Goal: Task Accomplishment & Management: Manage account settings

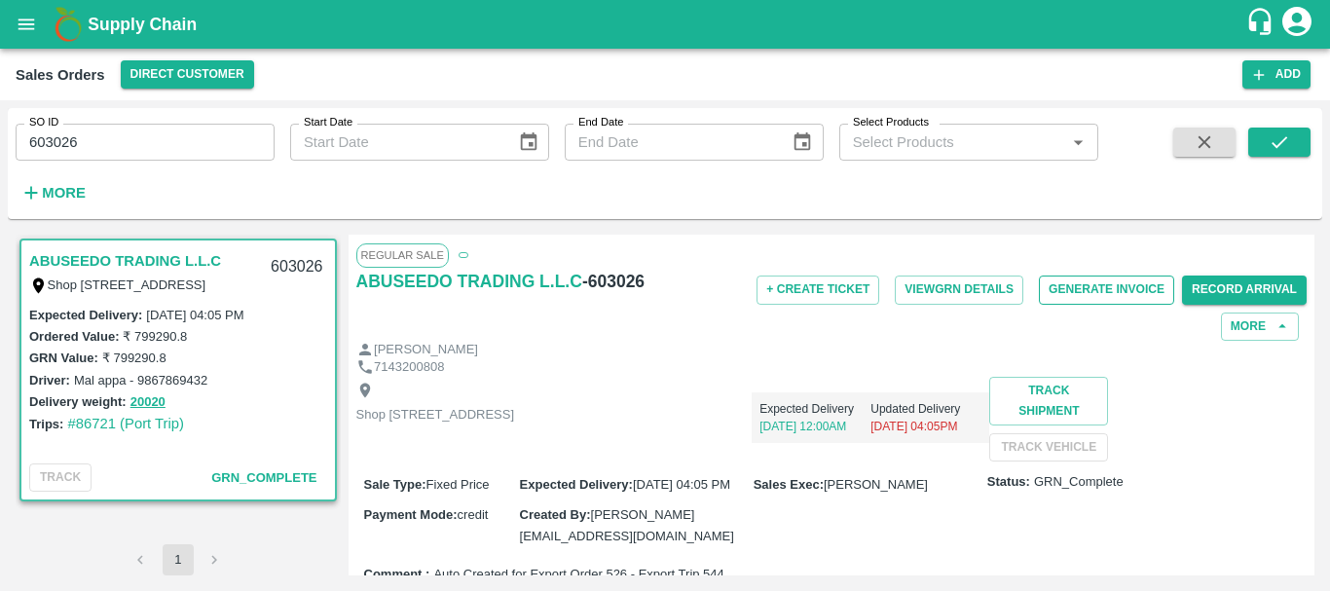
click at [1094, 298] on button "Generate Invoice" at bounding box center [1106, 290] width 135 height 28
click at [1084, 295] on button "Generate Invoice" at bounding box center [1106, 290] width 135 height 28
click at [1099, 287] on button "Generate Invoice" at bounding box center [1106, 290] width 135 height 28
click at [1086, 296] on button "Generate Invoice" at bounding box center [1106, 290] width 135 height 28
click at [1076, 297] on button "Generate Invoice" at bounding box center [1106, 290] width 135 height 28
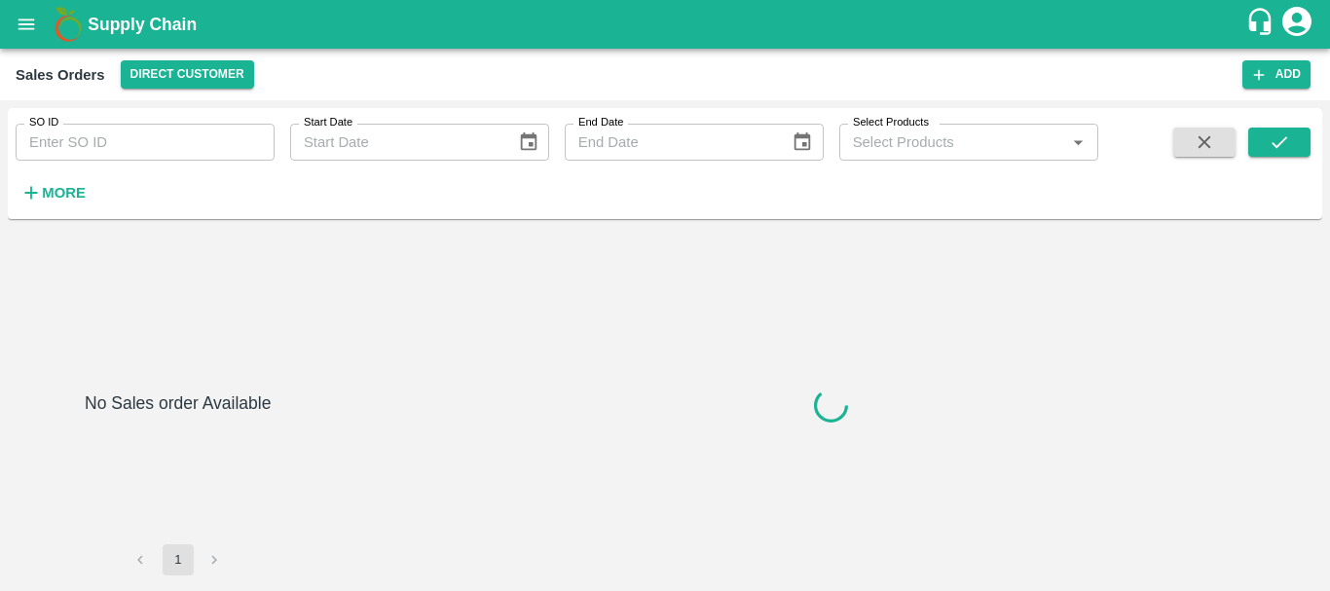
type input "603031"
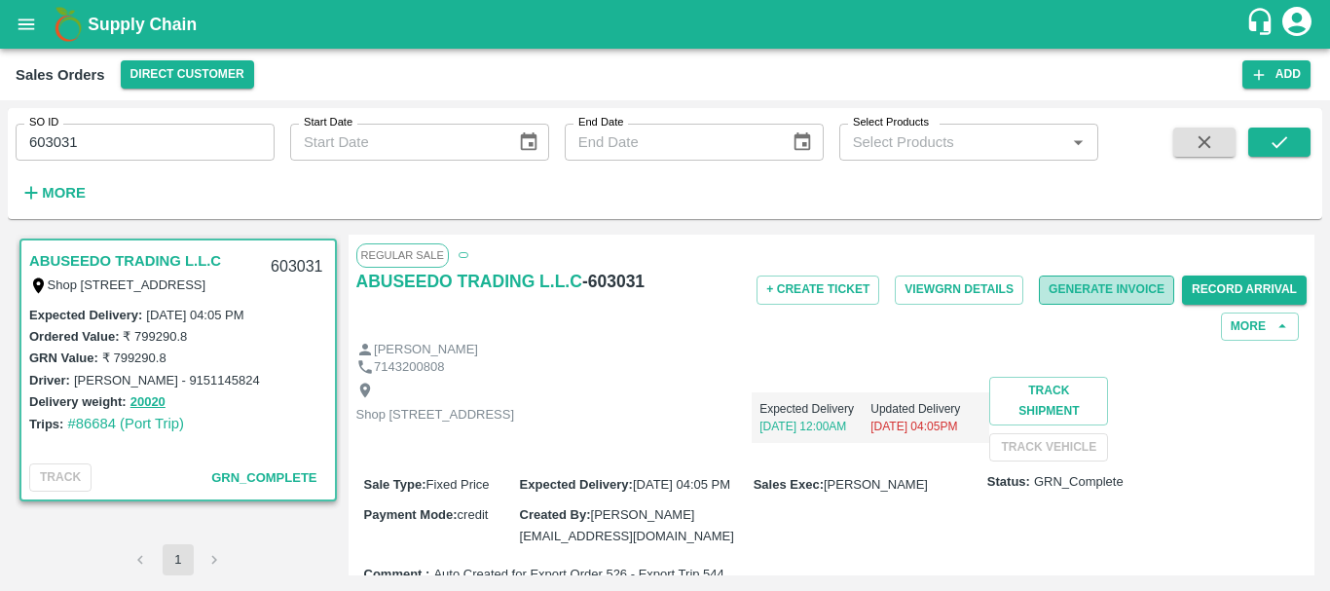
click at [1100, 282] on button "Generate Invoice" at bounding box center [1106, 290] width 135 height 28
click at [1071, 296] on button "Generate Invoice" at bounding box center [1106, 290] width 135 height 28
click at [1102, 283] on button "Generate Invoice" at bounding box center [1106, 290] width 135 height 28
click at [1064, 293] on button "Generate Invoice" at bounding box center [1106, 290] width 135 height 28
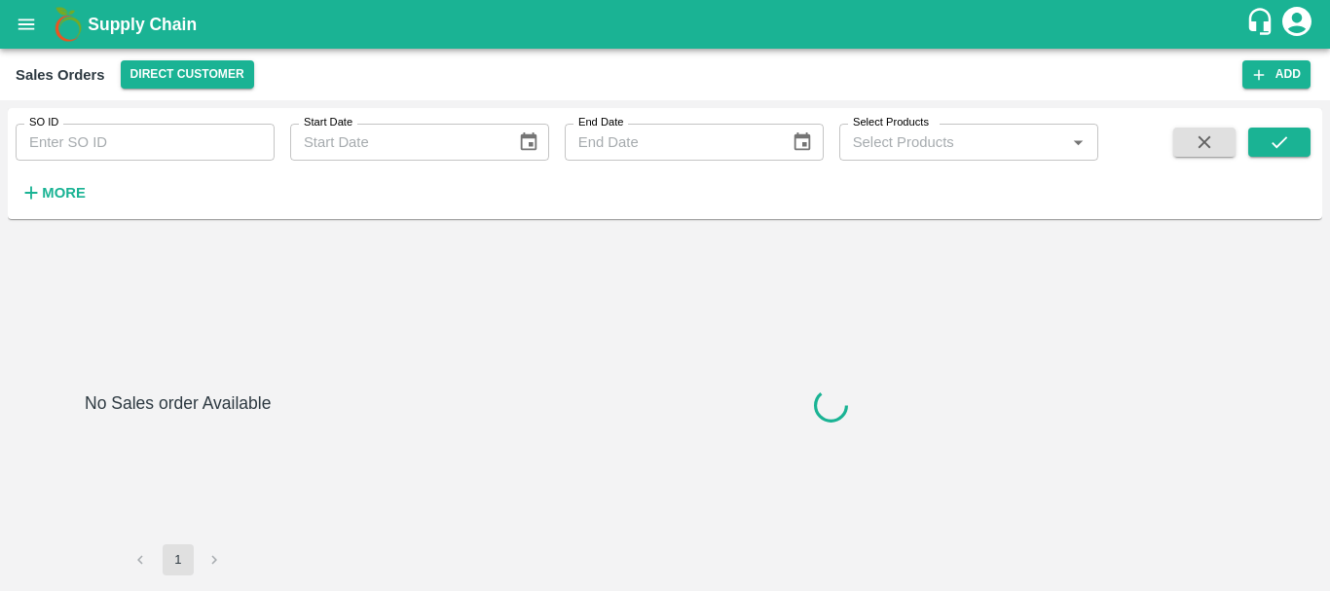
type input "603035"
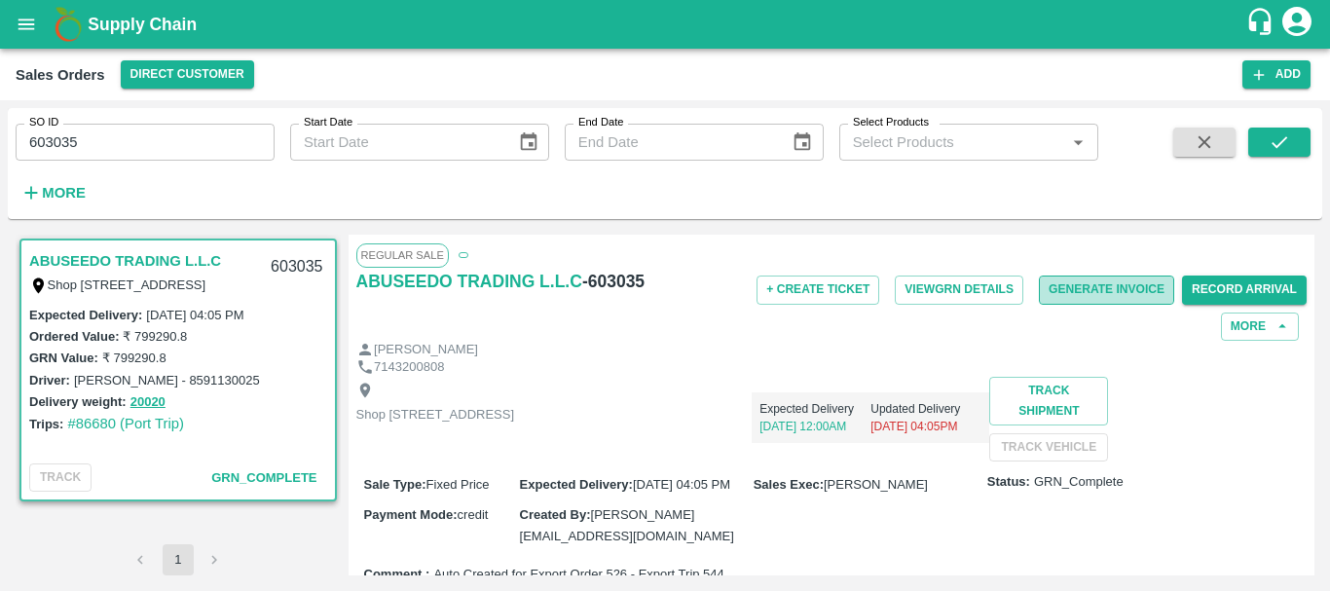
click at [1083, 289] on button "Generate Invoice" at bounding box center [1106, 290] width 135 height 28
click at [1064, 289] on button "Generate Invoice" at bounding box center [1106, 290] width 135 height 28
click at [1048, 282] on button "Generate Invoice" at bounding box center [1106, 290] width 135 height 28
click at [1109, 287] on button "Generate Invoice" at bounding box center [1106, 290] width 135 height 28
click at [1069, 297] on button "Generate Invoice" at bounding box center [1106, 290] width 135 height 28
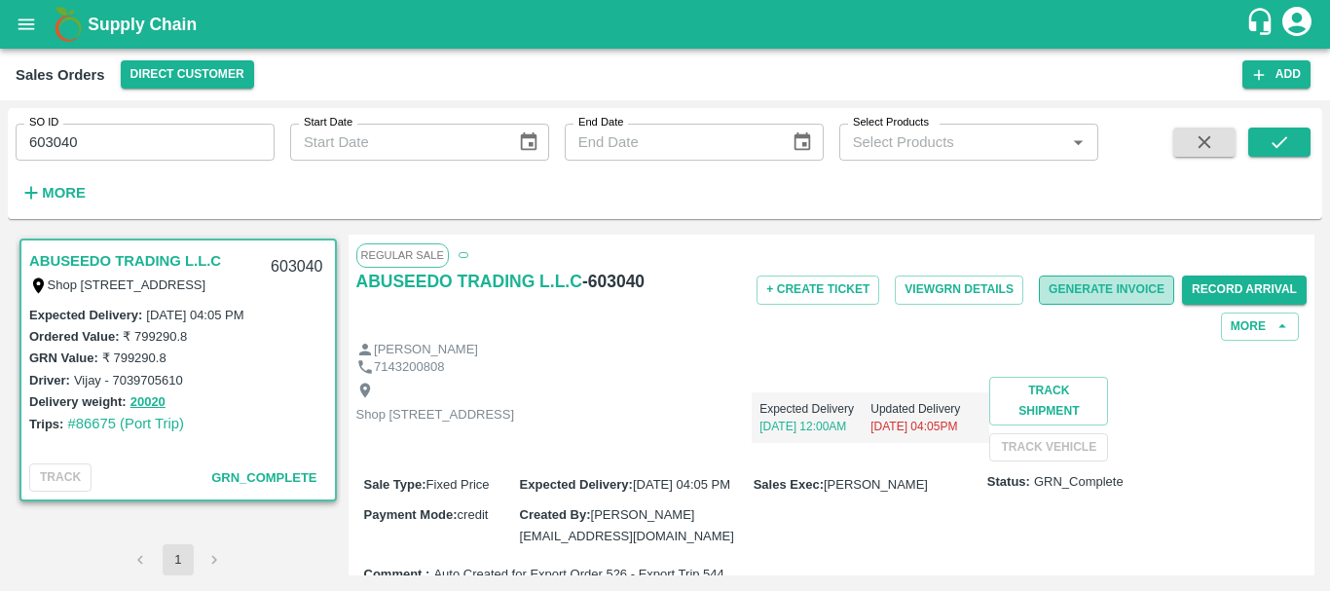
click at [1065, 290] on button "Generate Invoice" at bounding box center [1106, 290] width 135 height 28
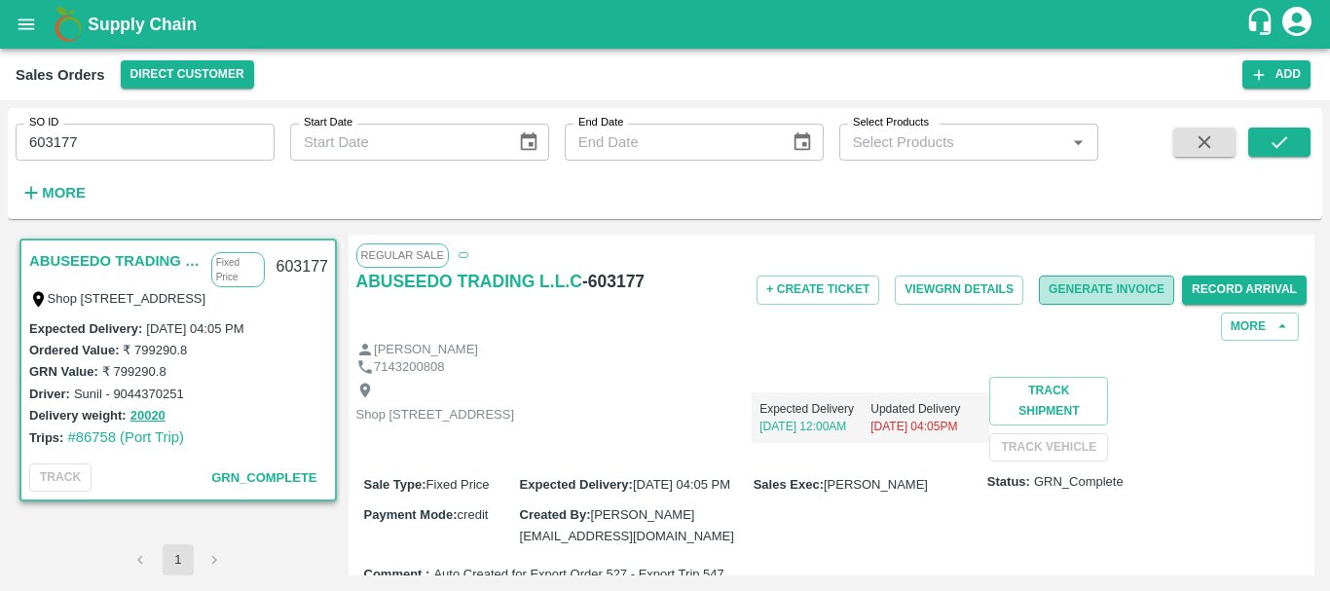
click at [1089, 290] on button "Generate Invoice" at bounding box center [1106, 290] width 135 height 28
click at [1069, 291] on button "Generate Invoice" at bounding box center [1106, 290] width 135 height 28
click at [1084, 287] on button "Generate Invoice" at bounding box center [1106, 290] width 135 height 28
click at [1073, 283] on button "Generate Invoice" at bounding box center [1106, 290] width 135 height 28
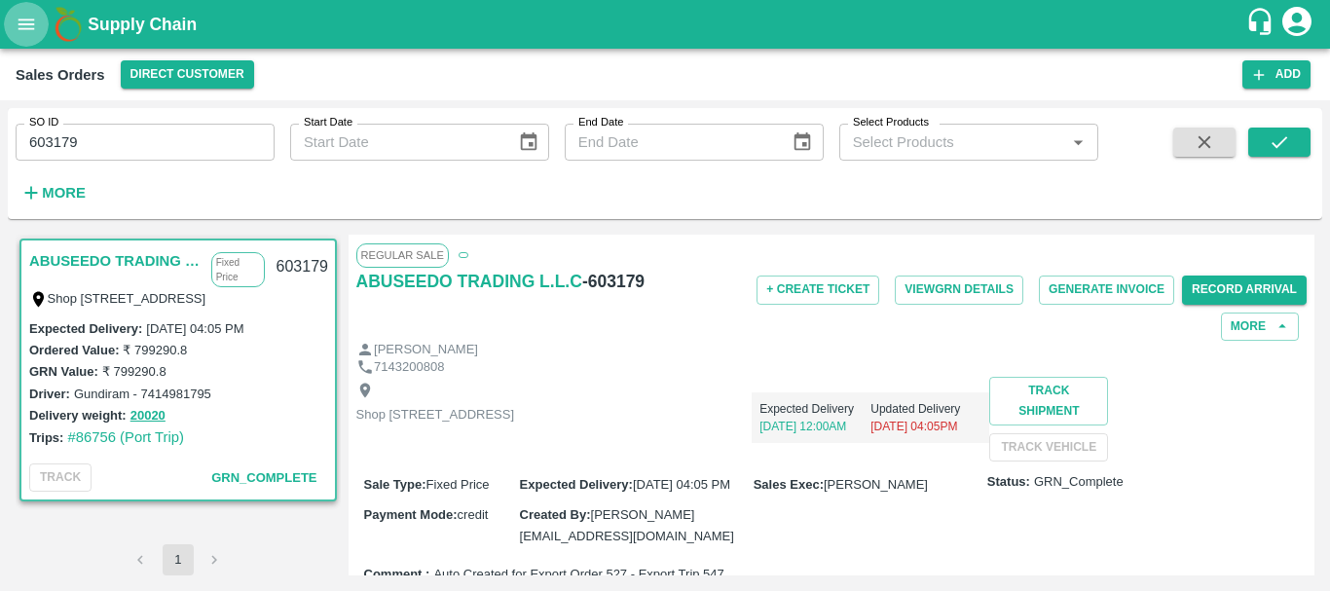
click at [19, 30] on icon "open drawer" at bounding box center [26, 24] width 21 height 21
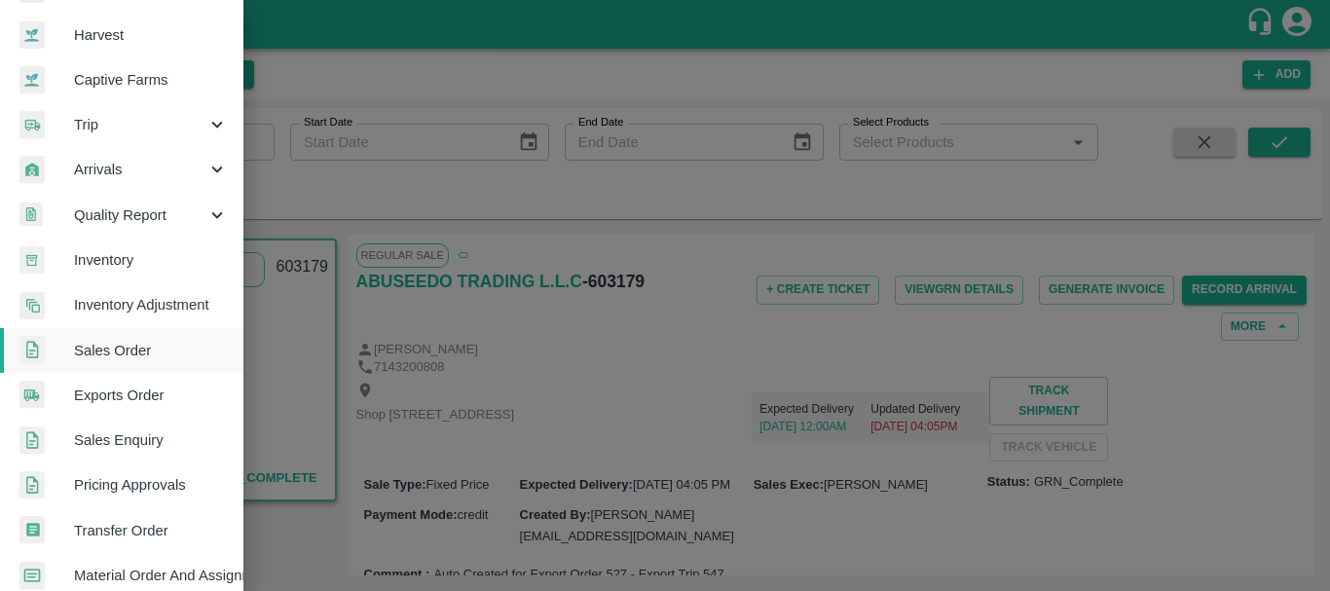
scroll to position [135, 0]
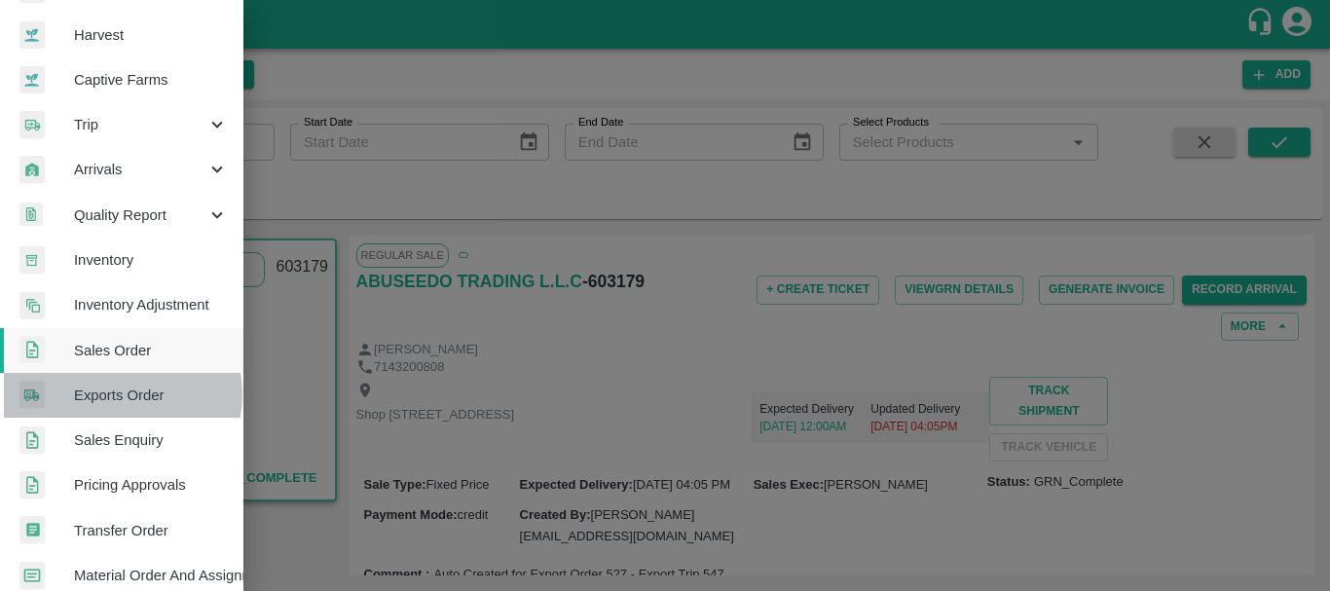
click at [110, 394] on span "Exports Order" at bounding box center [151, 395] width 154 height 21
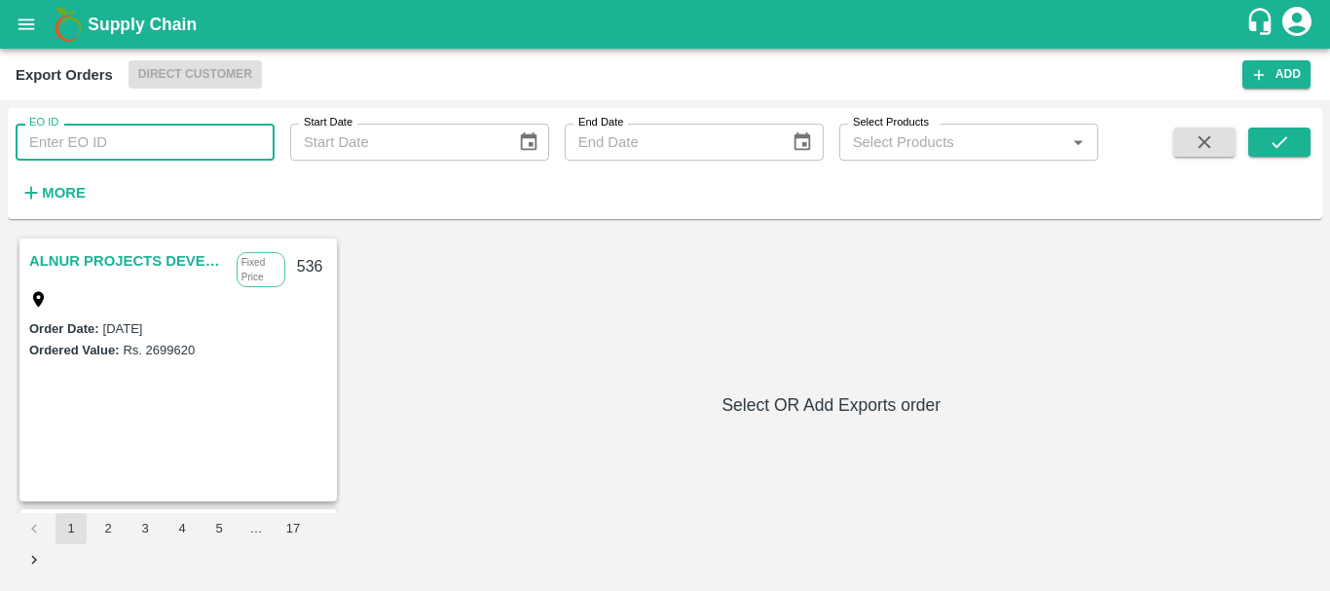
click at [180, 134] on input "EO ID" at bounding box center [145, 142] width 259 height 37
type input "526"
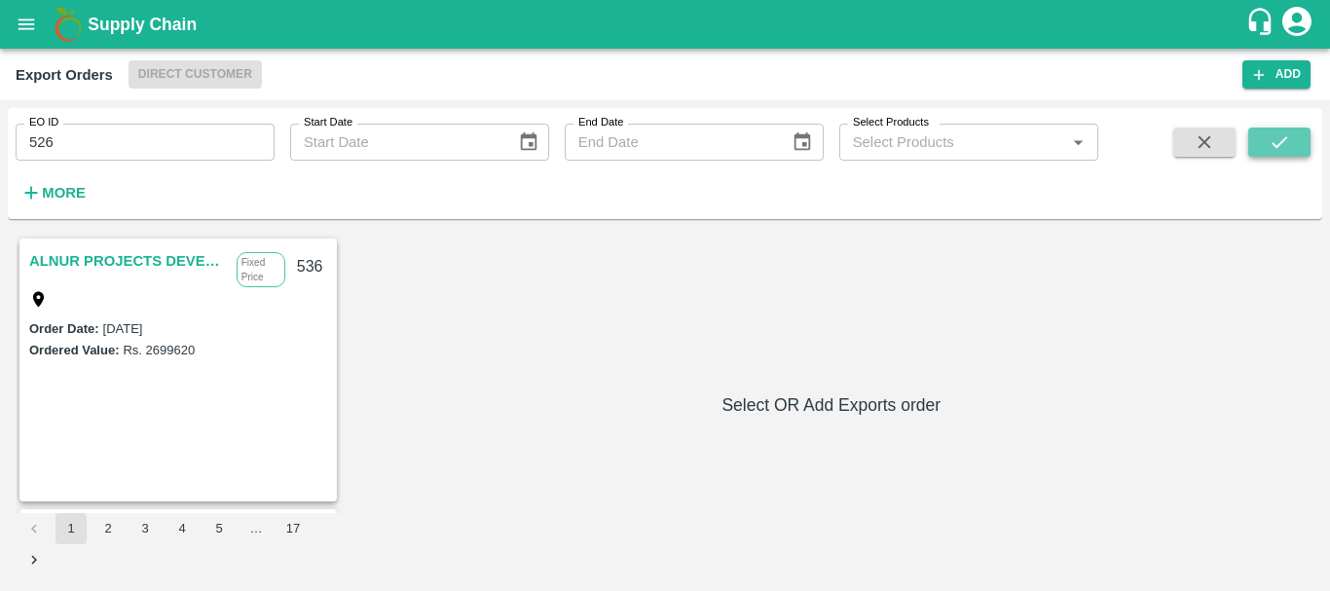
click at [1292, 148] on button "submit" at bounding box center [1280, 142] width 62 height 29
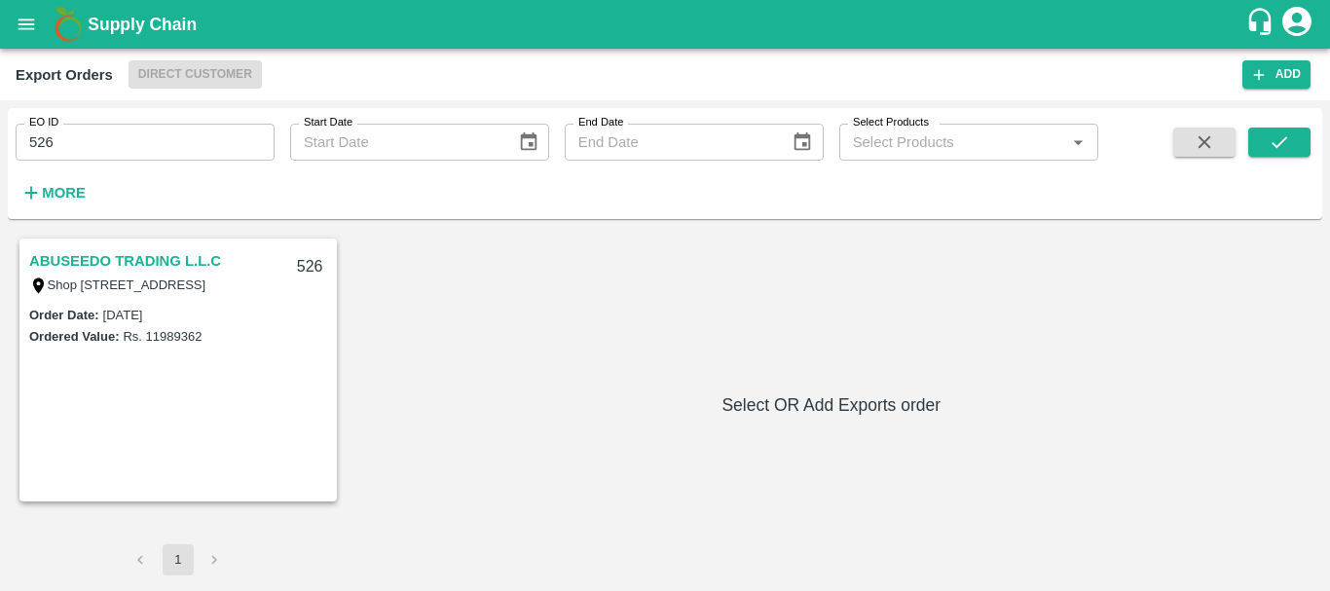
click at [157, 252] on link "ABUSEEDO TRADING L.L.C" at bounding box center [125, 260] width 192 height 25
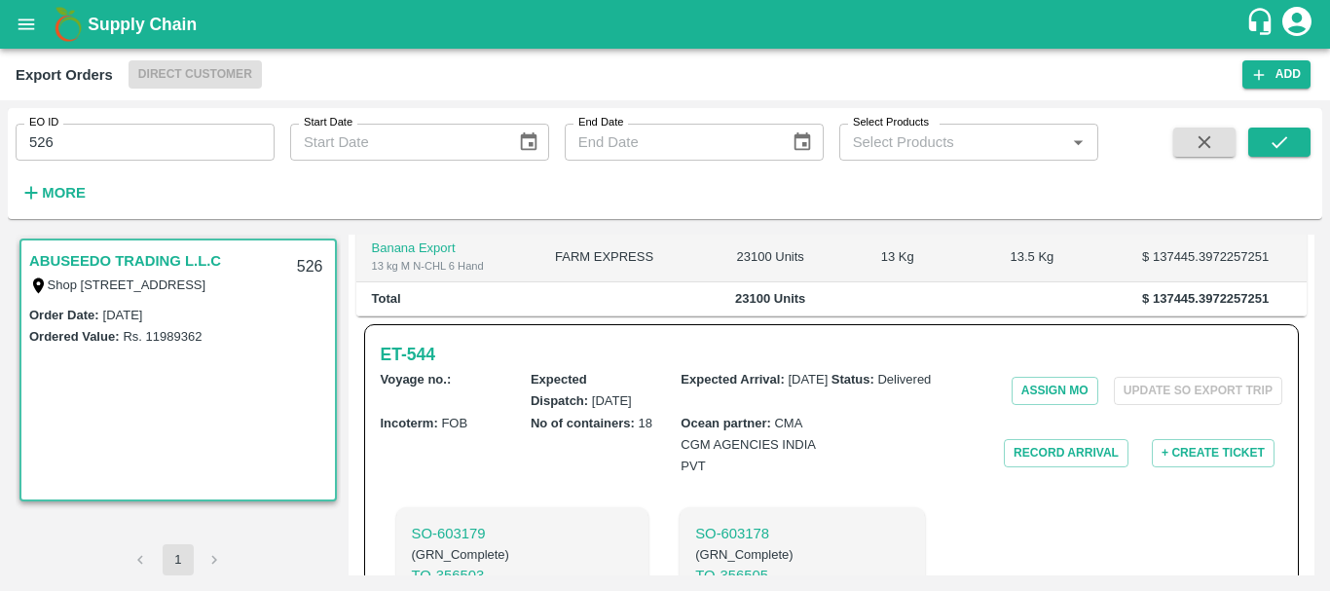
scroll to position [546, 0]
click at [1025, 467] on button "Record Arrival" at bounding box center [1066, 452] width 125 height 28
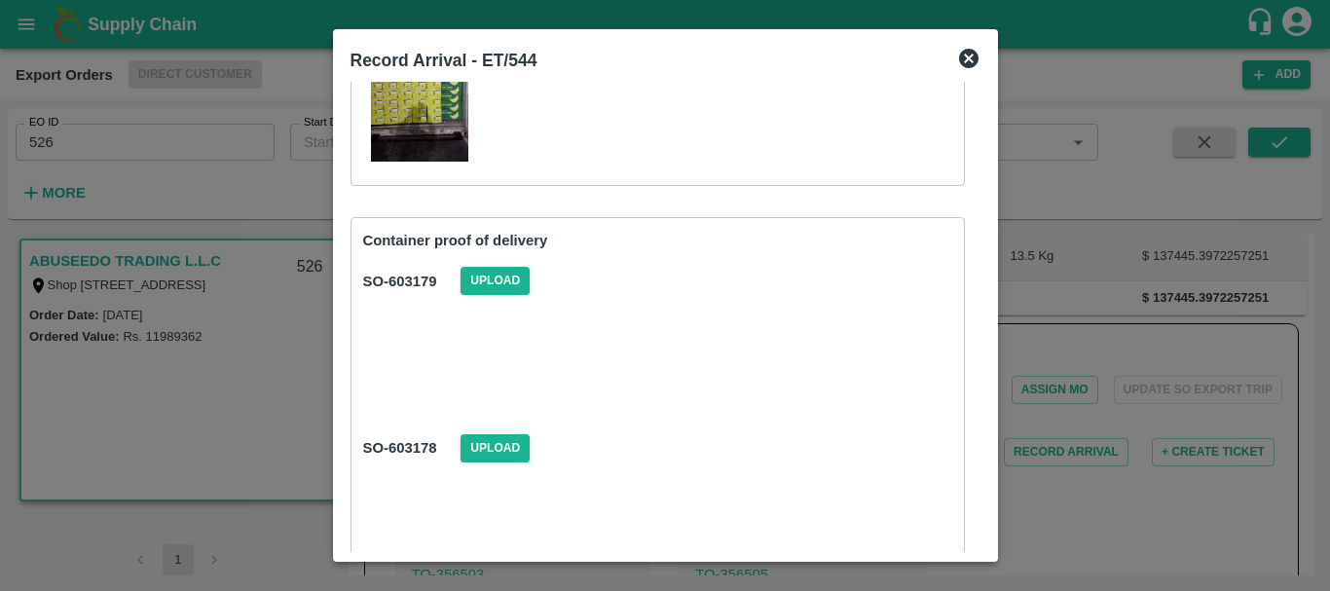
scroll to position [257, 0]
click at [493, 272] on span "Upload" at bounding box center [495, 280] width 69 height 28
click at [0, 0] on input "Upload" at bounding box center [0, 0] width 0 height 0
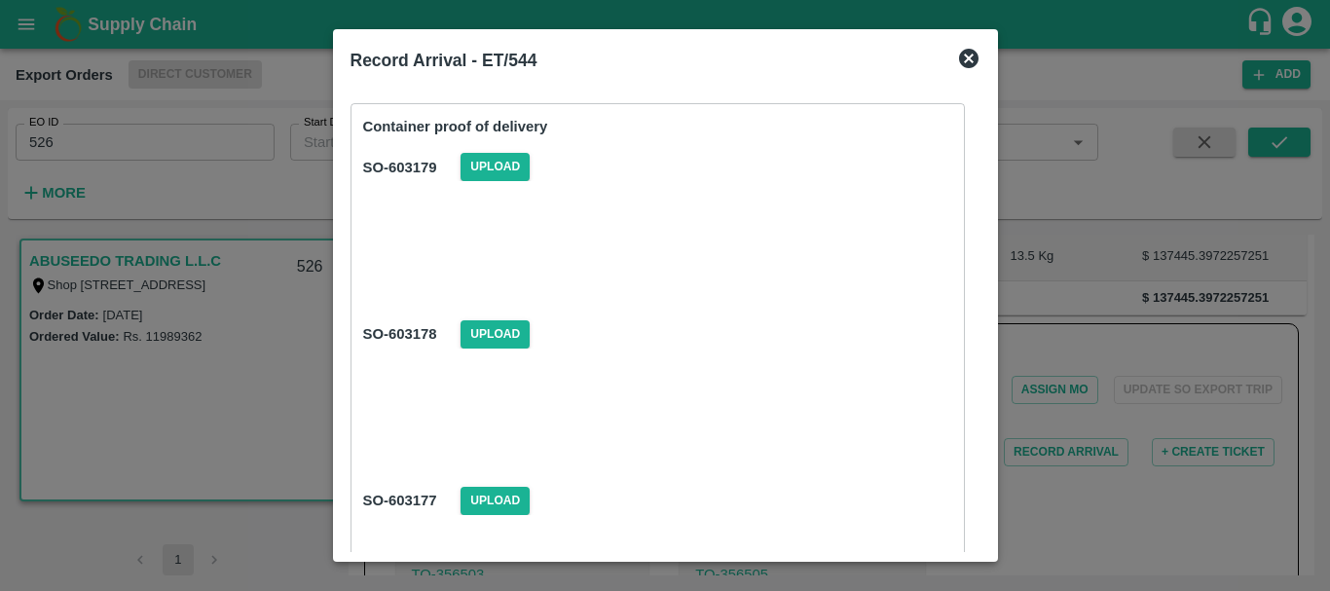
scroll to position [373, 0]
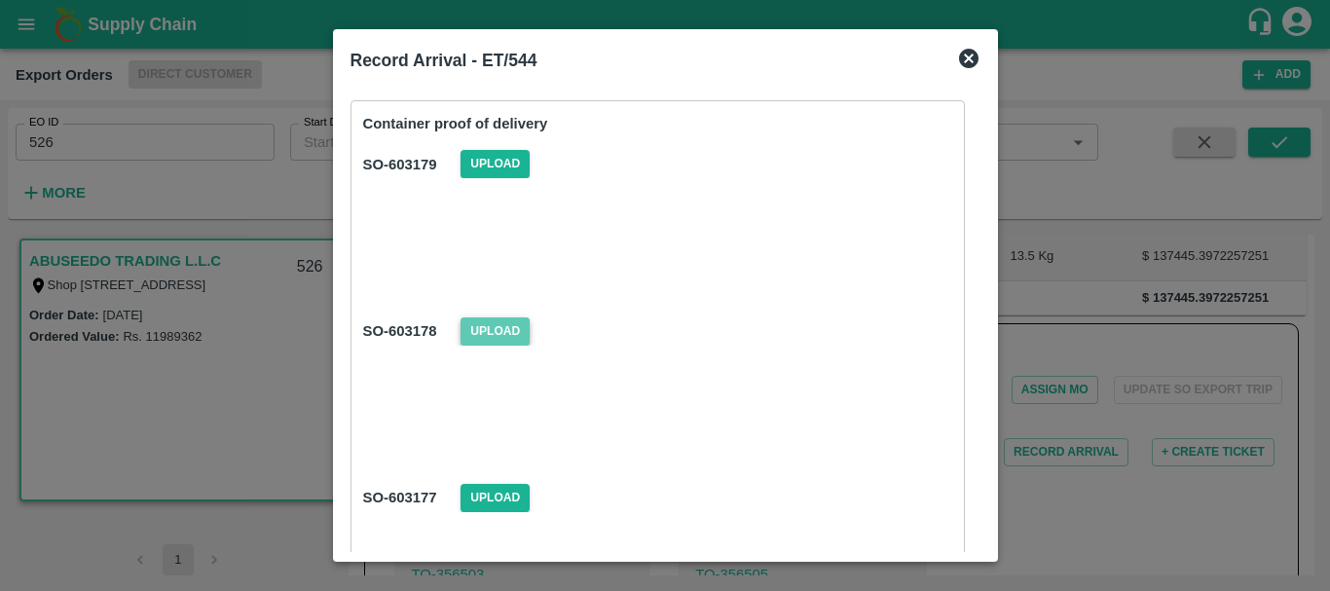
click at [488, 333] on span "Upload" at bounding box center [495, 332] width 69 height 28
click at [0, 0] on input "Upload" at bounding box center [0, 0] width 0 height 0
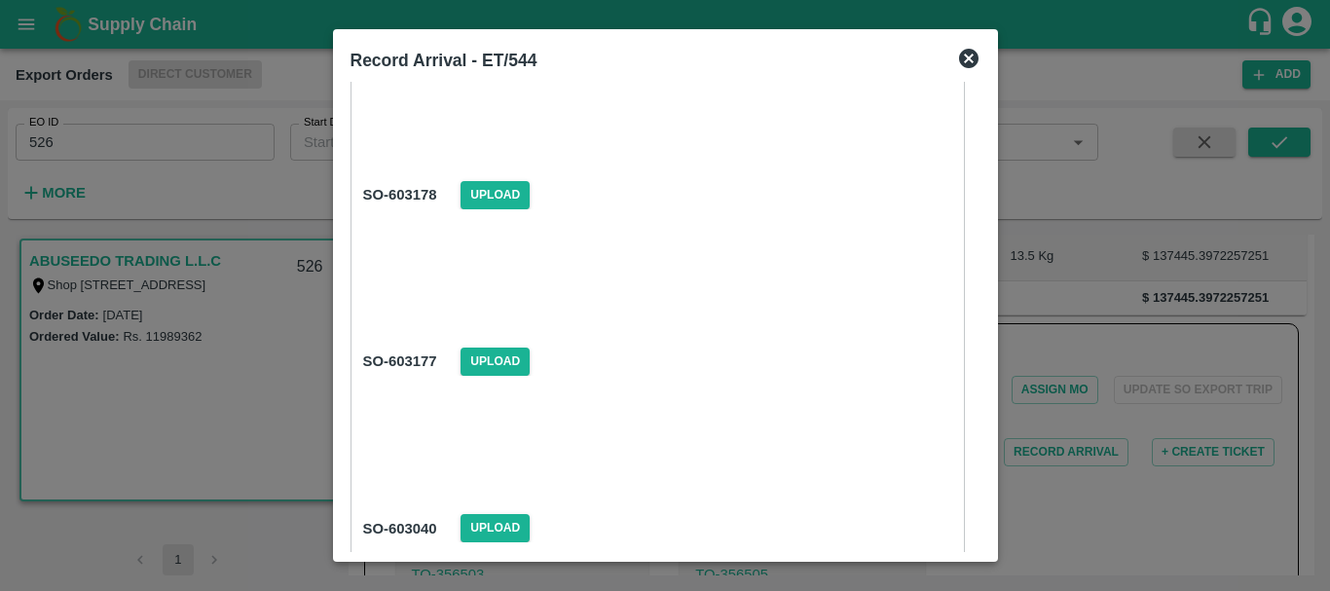
scroll to position [512, 0]
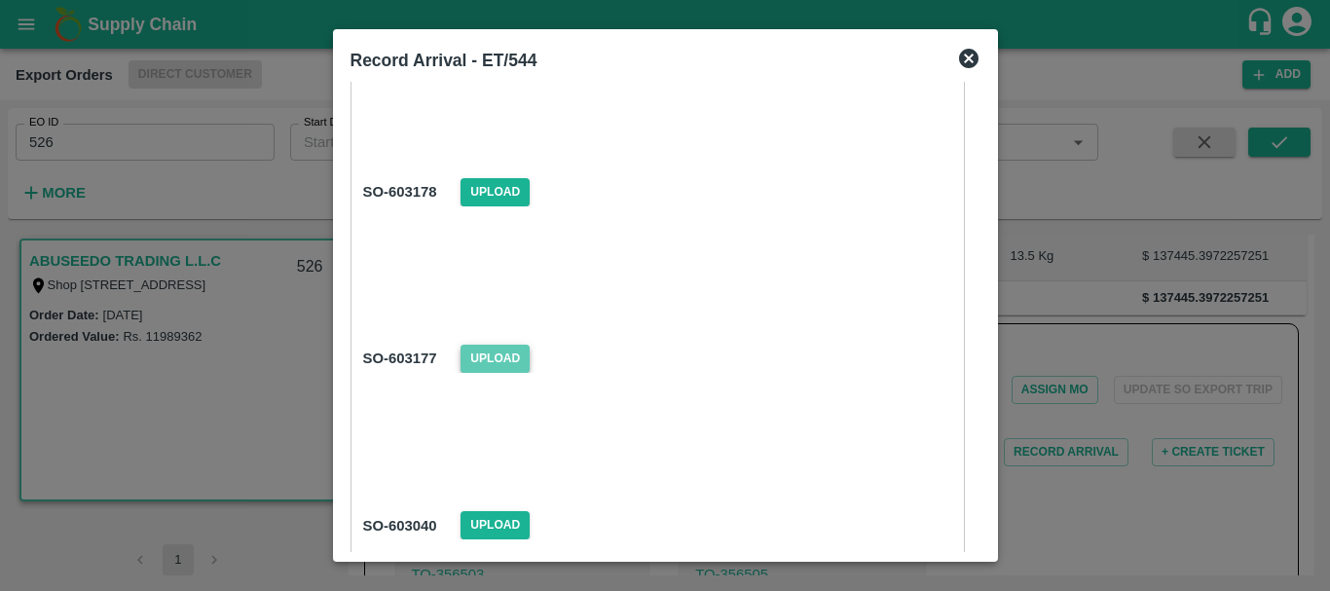
click at [484, 358] on span "Upload" at bounding box center [495, 359] width 69 height 28
click at [0, 0] on input "Upload" at bounding box center [0, 0] width 0 height 0
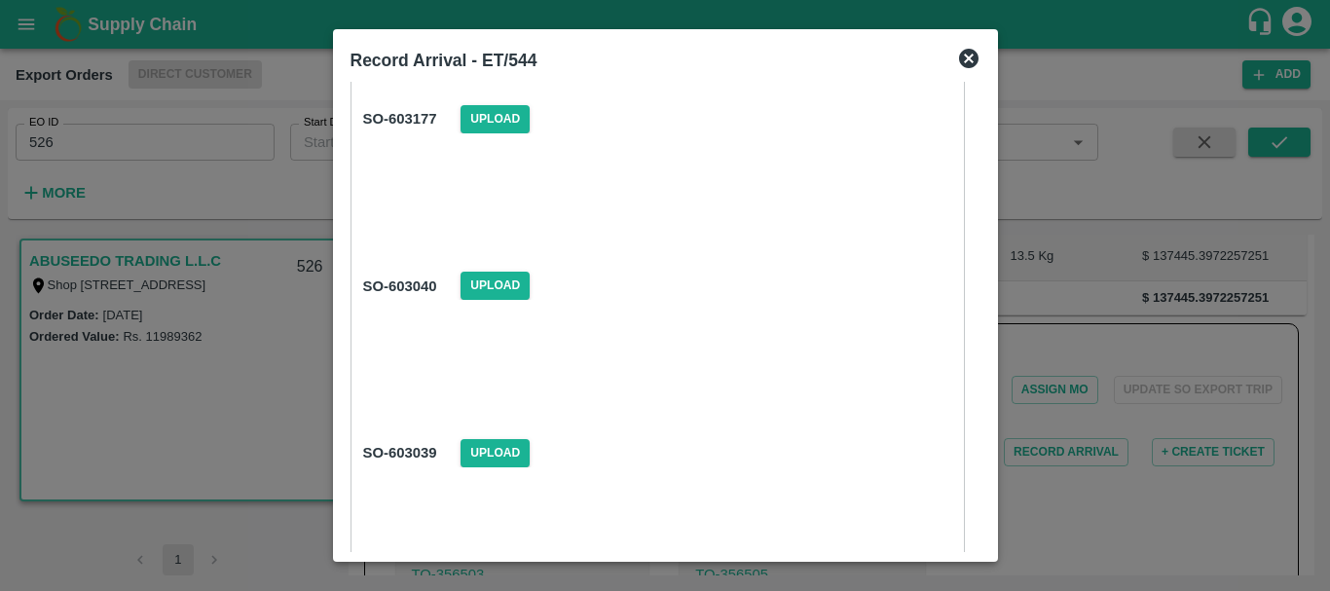
scroll to position [753, 0]
click at [484, 286] on span "Upload" at bounding box center [495, 285] width 69 height 28
click at [0, 0] on input "Upload" at bounding box center [0, 0] width 0 height 0
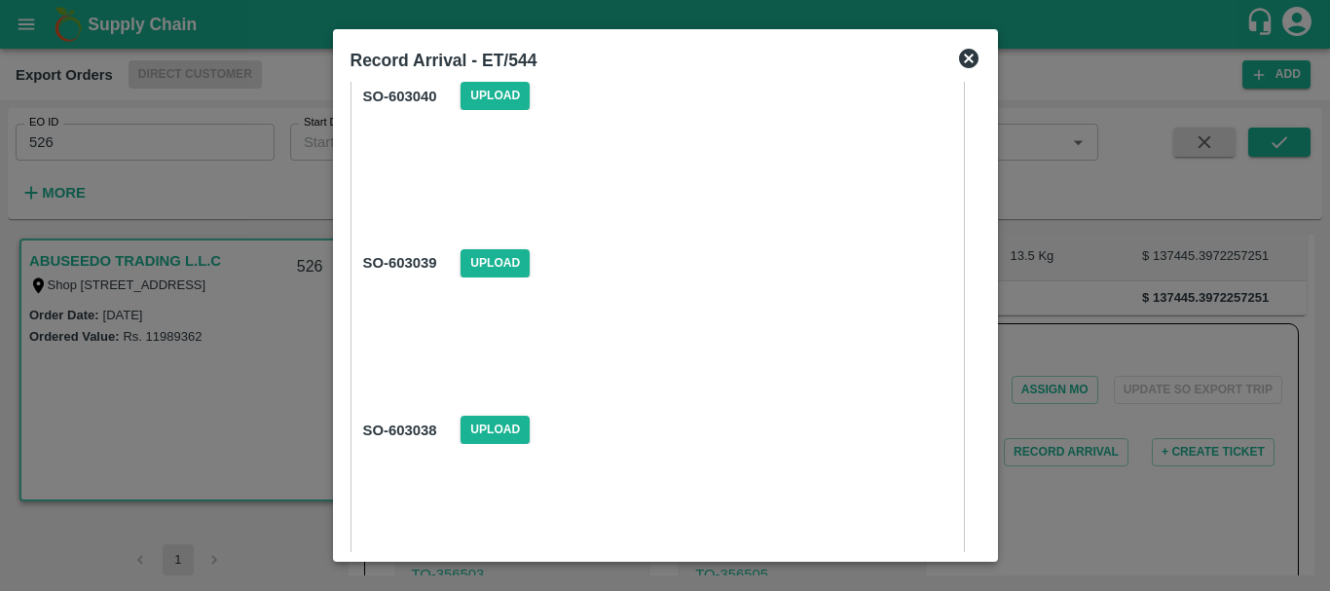
scroll to position [943, 0]
click at [502, 259] on span "Upload" at bounding box center [495, 262] width 69 height 28
click at [0, 0] on input "Upload" at bounding box center [0, 0] width 0 height 0
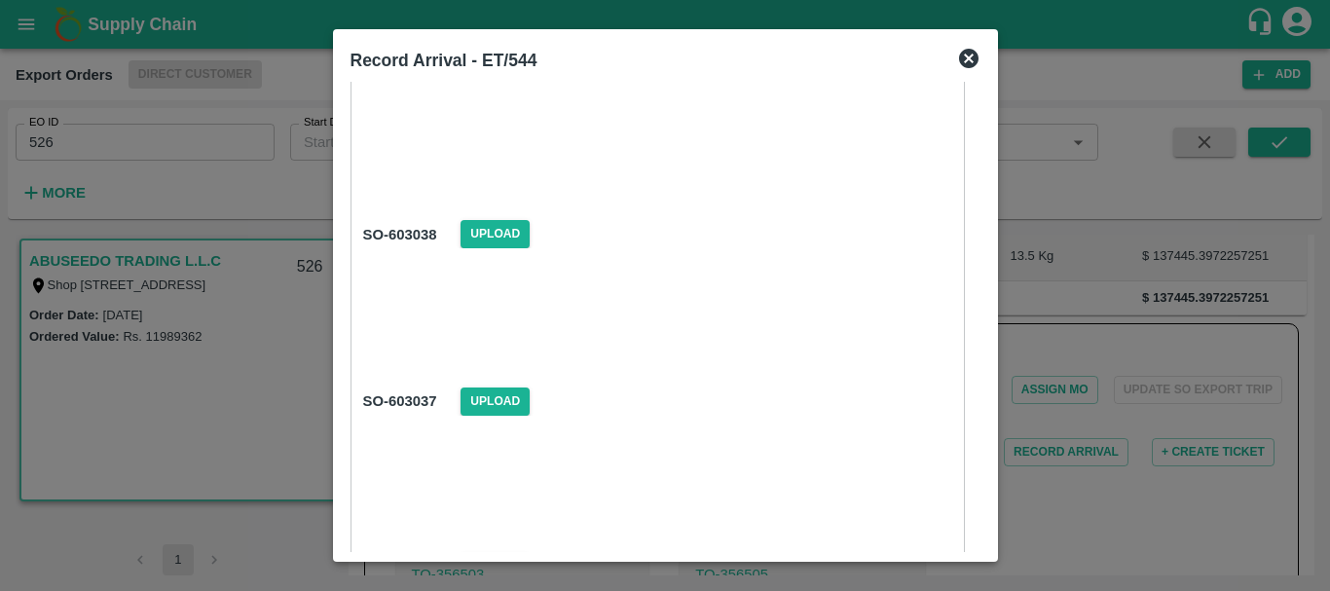
scroll to position [1165, 0]
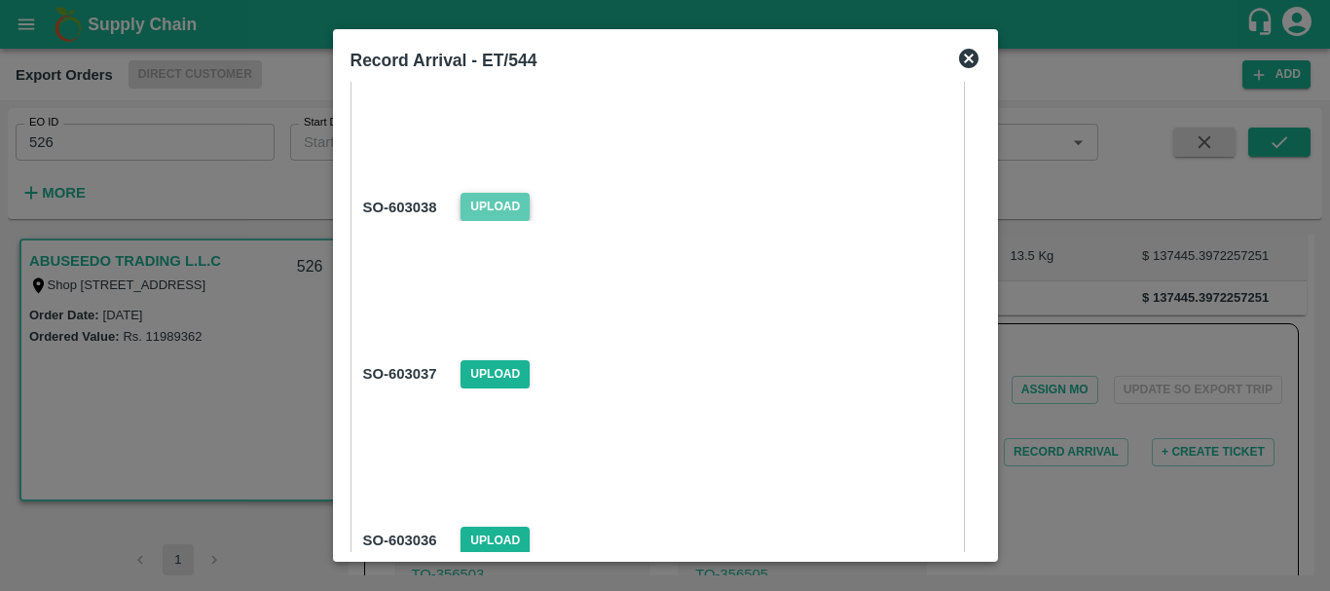
click at [487, 211] on span "Upload" at bounding box center [495, 207] width 69 height 28
click at [0, 0] on input "Upload" at bounding box center [0, 0] width 0 height 0
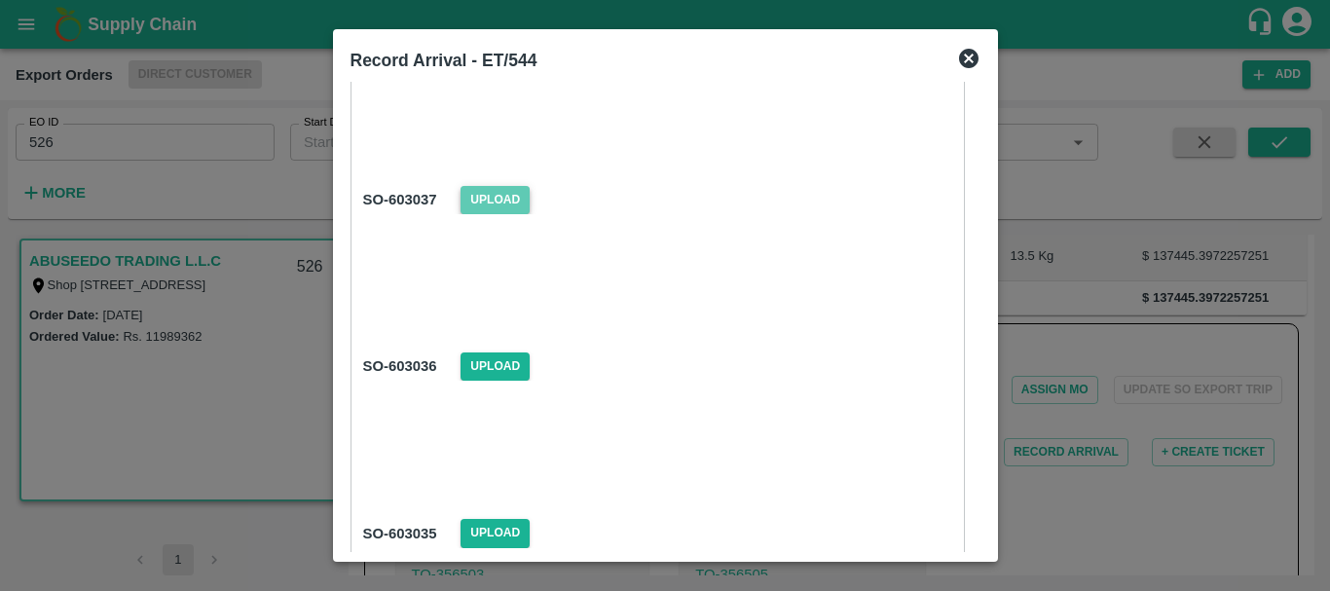
click at [470, 198] on span "Upload" at bounding box center [495, 200] width 69 height 28
click at [0, 0] on input "Upload" at bounding box center [0, 0] width 0 height 0
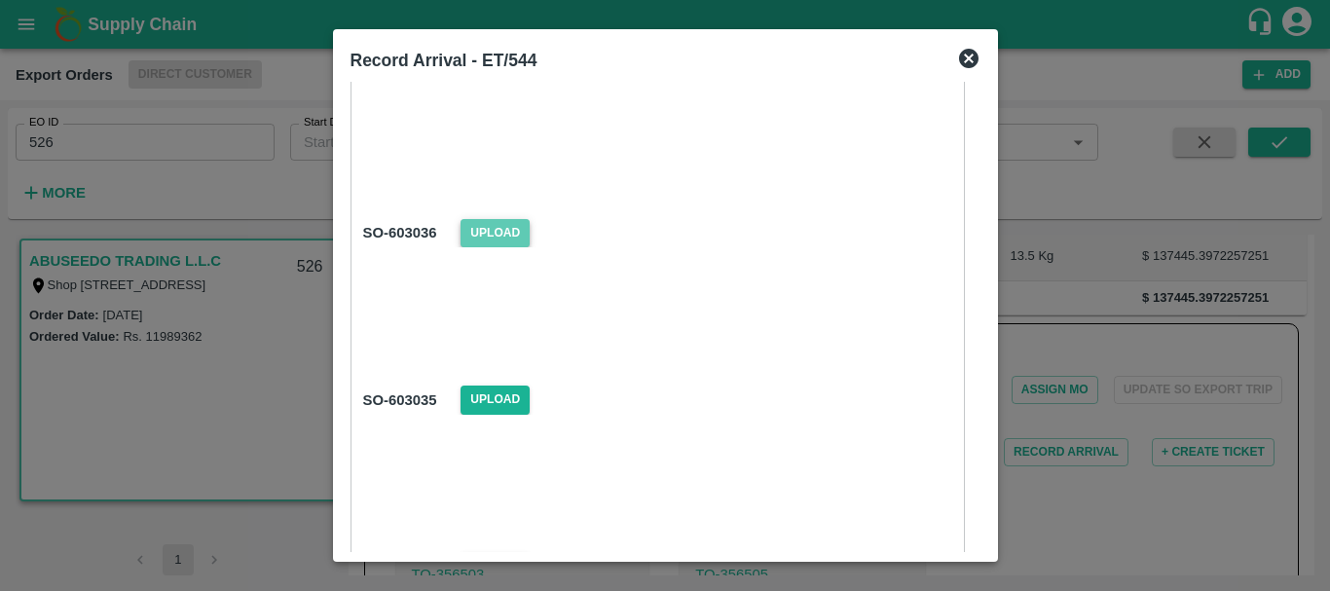
click at [490, 224] on span "Upload" at bounding box center [495, 233] width 69 height 28
click at [0, 0] on input "Upload" at bounding box center [0, 0] width 0 height 0
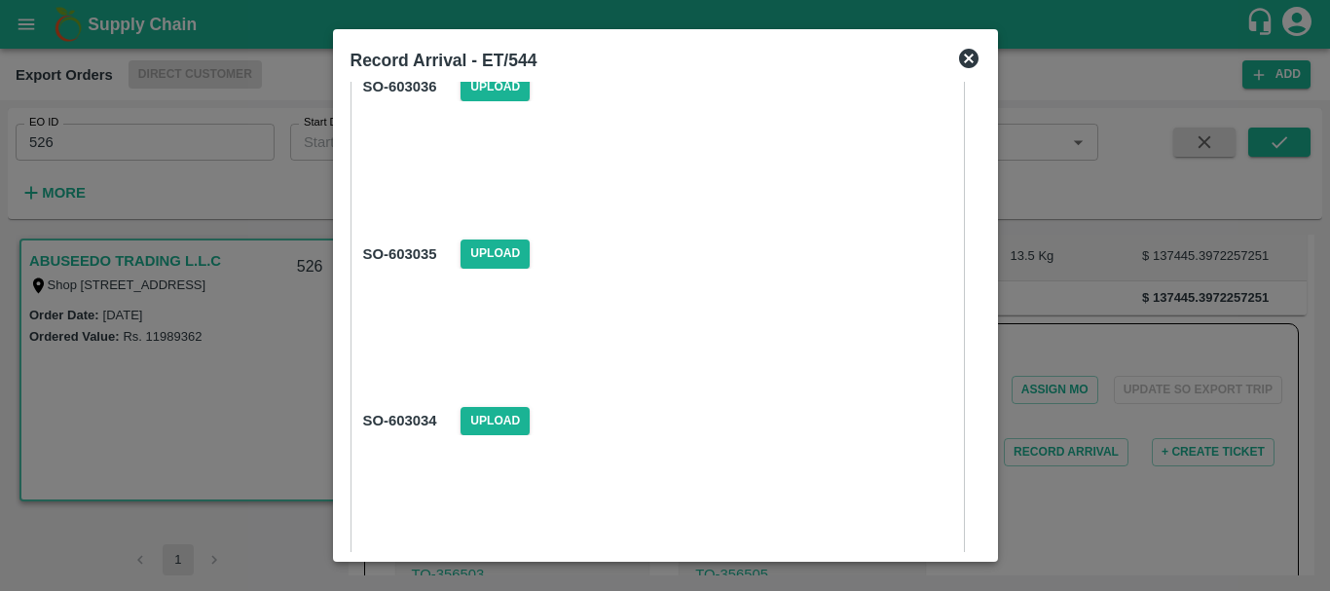
scroll to position [1620, 0]
click at [480, 256] on span "Upload" at bounding box center [495, 253] width 69 height 28
click at [0, 0] on input "Upload" at bounding box center [0, 0] width 0 height 0
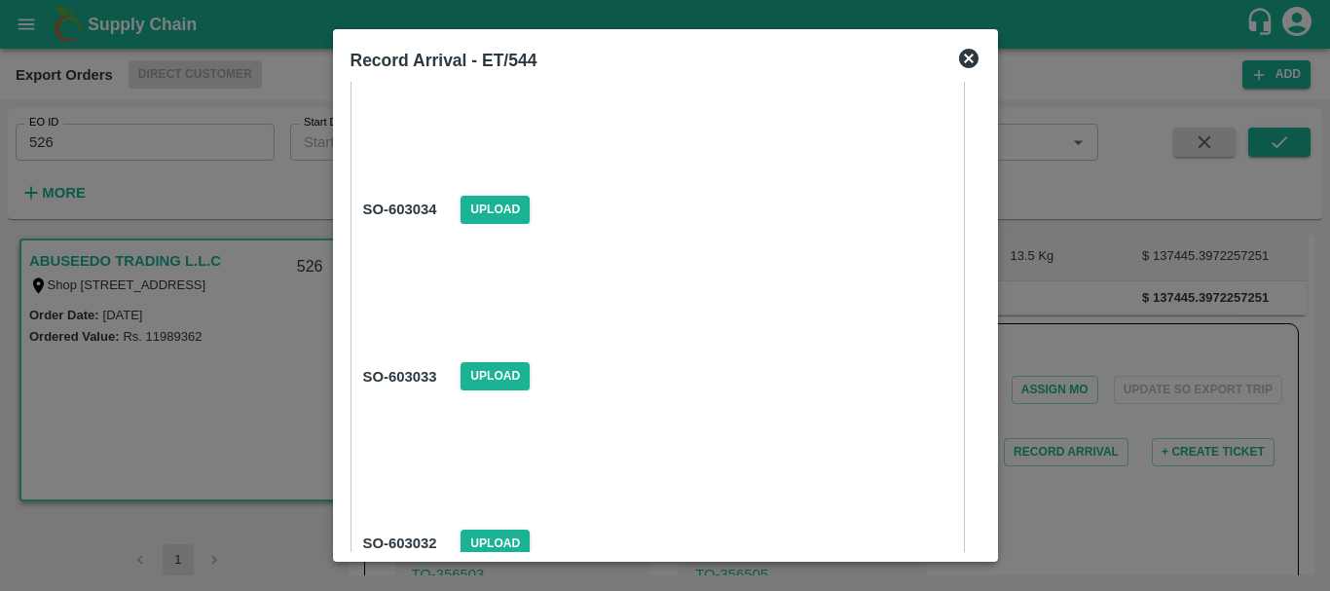
scroll to position [1834, 0]
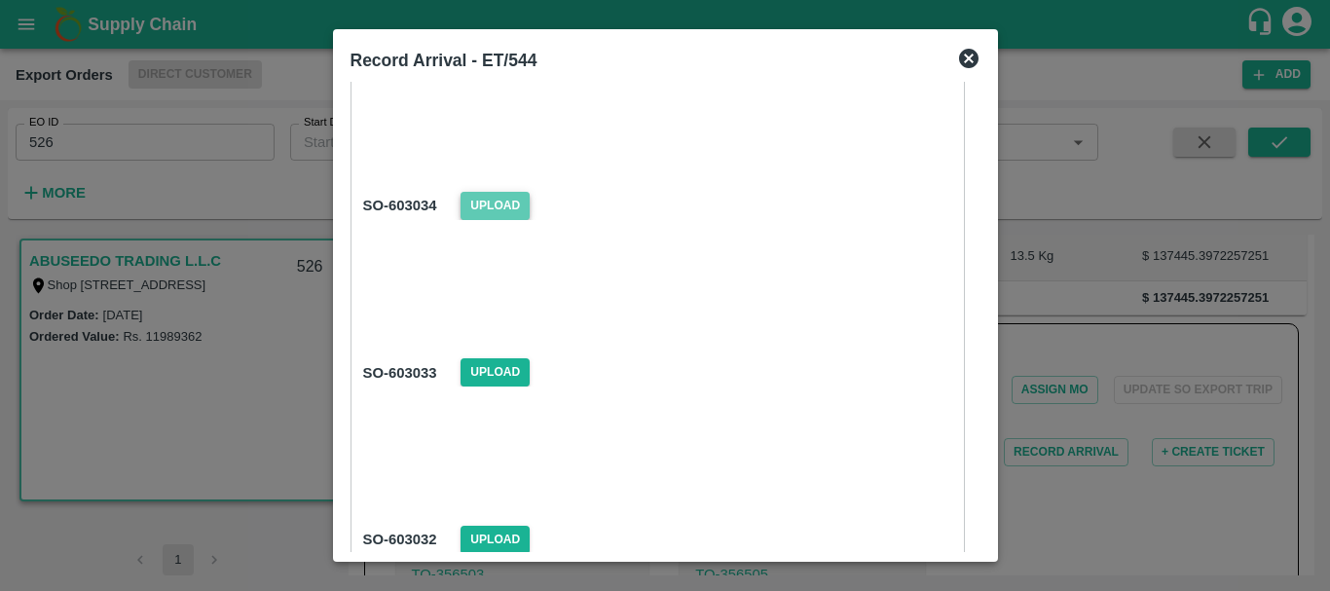
click at [478, 206] on span "Upload" at bounding box center [495, 206] width 69 height 28
click at [0, 0] on input "Upload" at bounding box center [0, 0] width 0 height 0
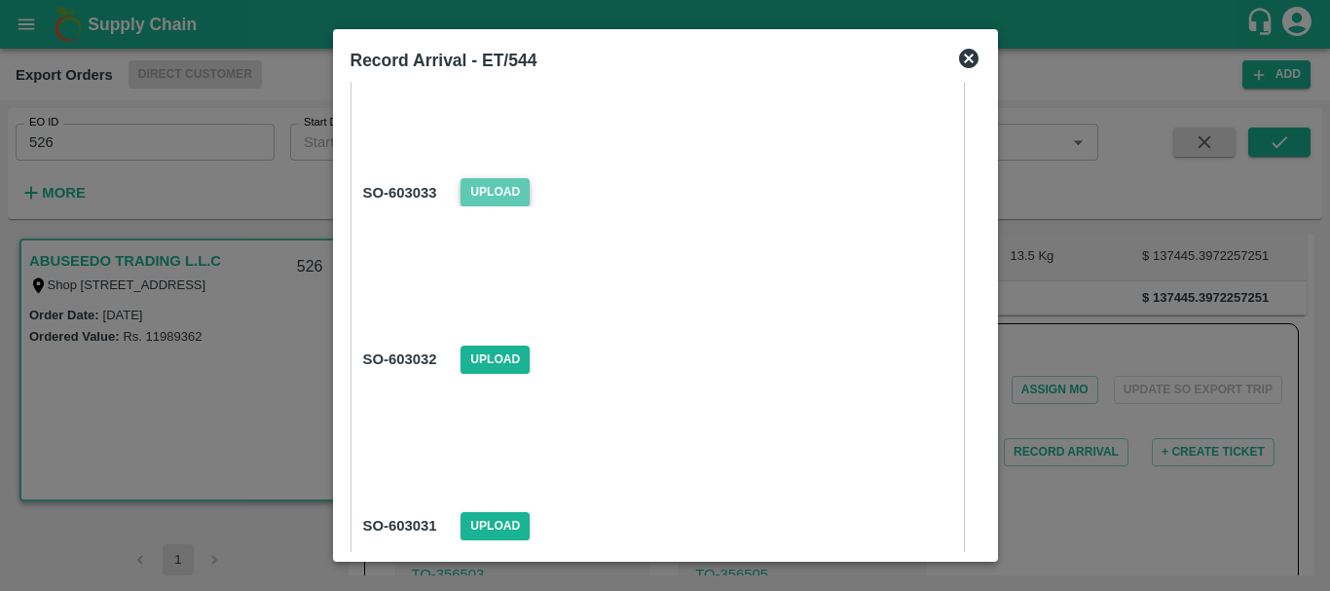
click at [492, 197] on span "Upload" at bounding box center [495, 192] width 69 height 28
click at [0, 0] on input "Upload" at bounding box center [0, 0] width 0 height 0
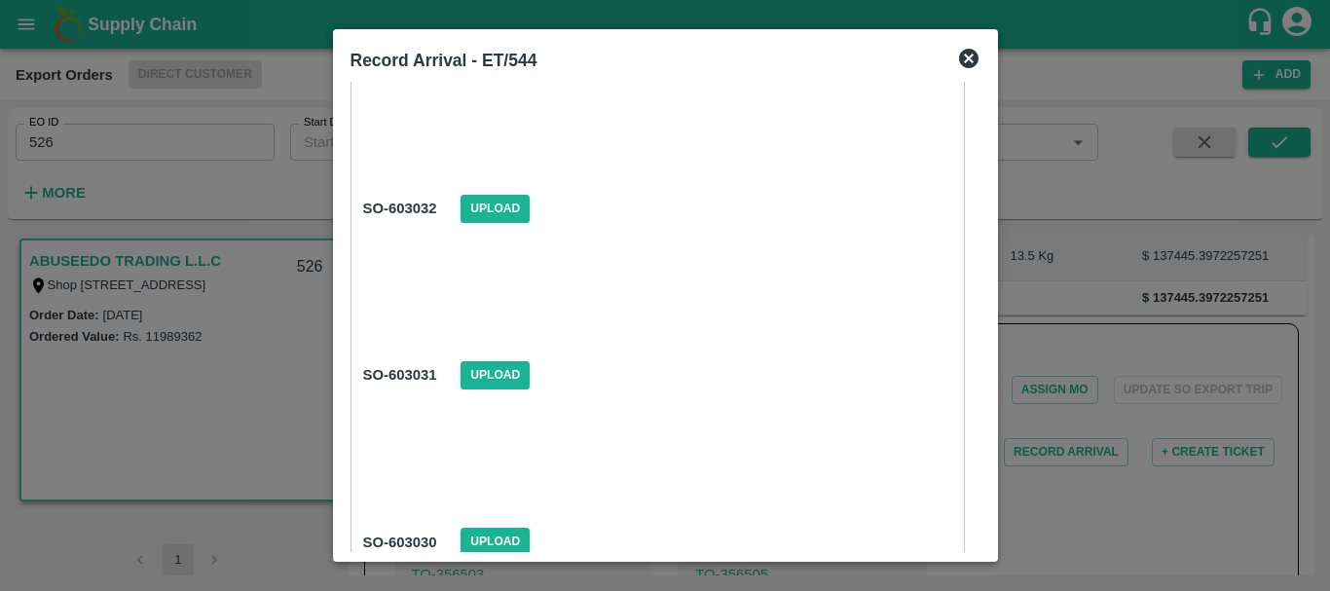
scroll to position [2166, 0]
click at [493, 205] on span "Upload" at bounding box center [495, 208] width 69 height 28
click at [0, 0] on input "Upload" at bounding box center [0, 0] width 0 height 0
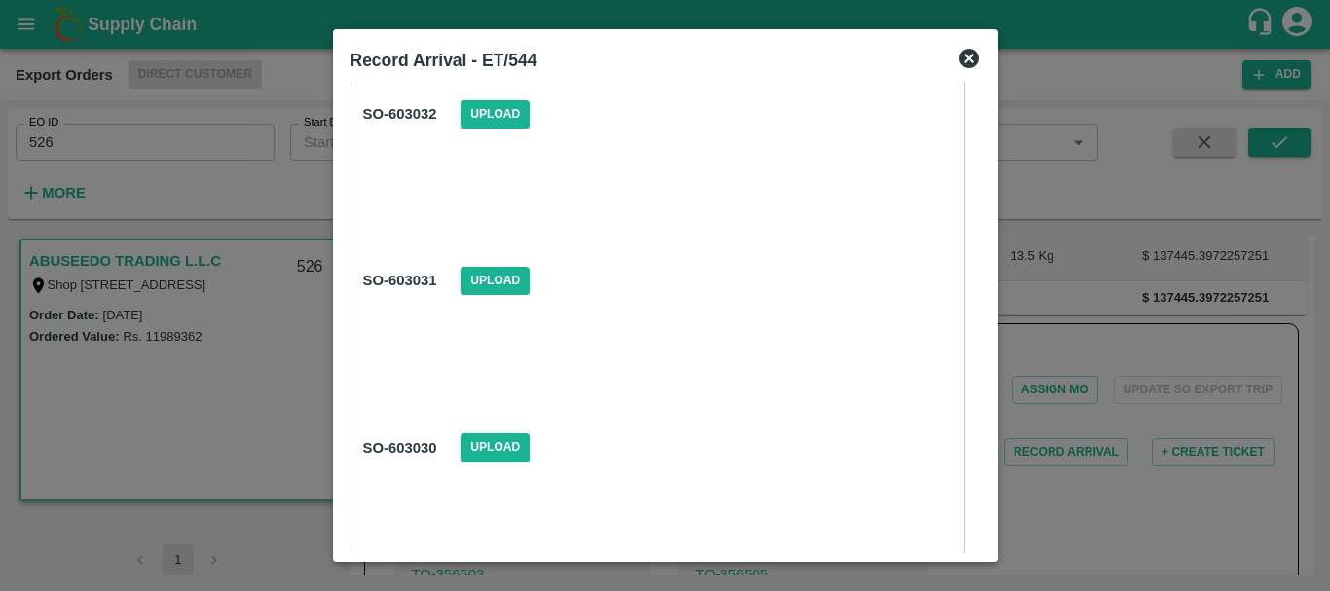
scroll to position [2261, 0]
click at [511, 273] on span "Upload" at bounding box center [495, 279] width 69 height 28
click at [0, 0] on input "Upload" at bounding box center [0, 0] width 0 height 0
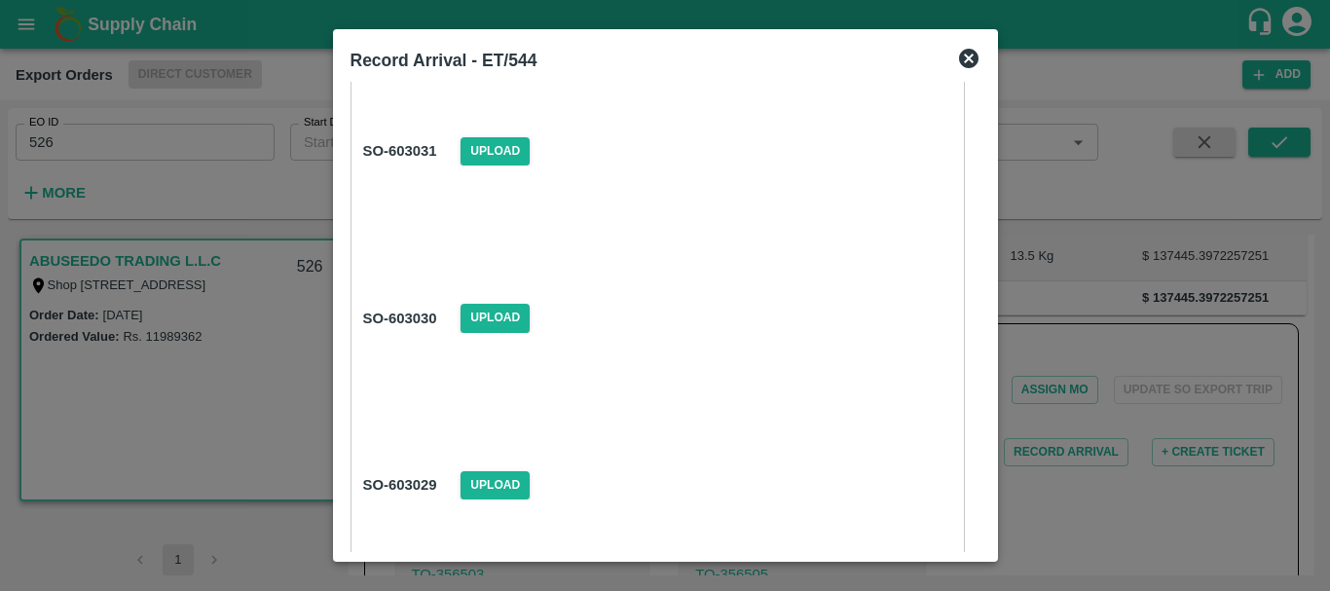
scroll to position [2390, 0]
drag, startPoint x: 492, startPoint y: 310, endPoint x: 479, endPoint y: 315, distance: 13.6
click at [479, 315] on span "Upload" at bounding box center [495, 317] width 69 height 28
click at [0, 0] on input "Upload" at bounding box center [0, 0] width 0 height 0
click at [498, 317] on span "Upload" at bounding box center [495, 317] width 69 height 28
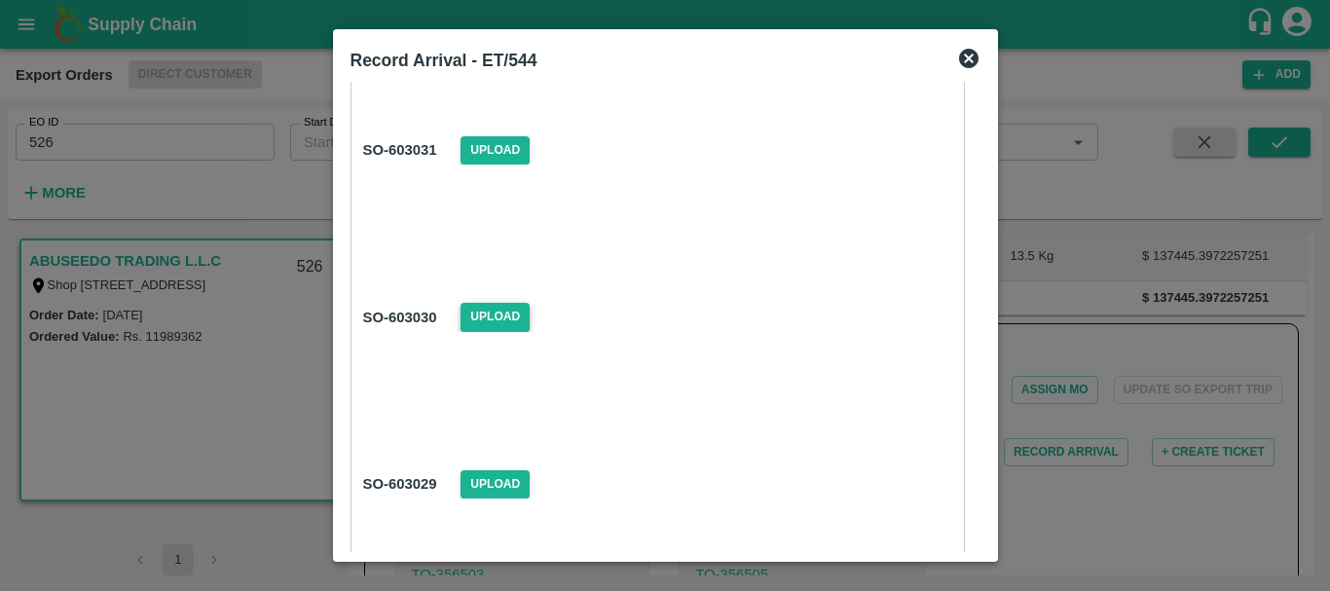
click at [0, 0] on input "Upload" at bounding box center [0, 0] width 0 height 0
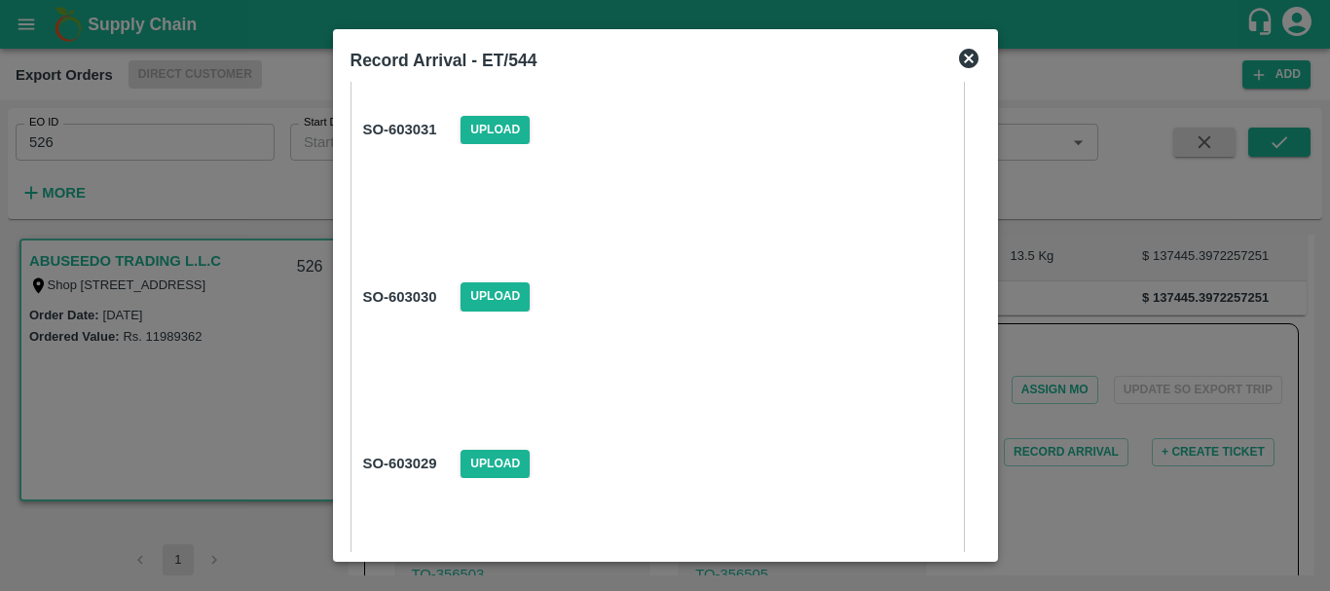
scroll to position [2413, 0]
click at [493, 288] on span "Upload" at bounding box center [495, 294] width 69 height 28
click at [0, 0] on input "Upload" at bounding box center [0, 0] width 0 height 0
click at [494, 290] on span "Upload" at bounding box center [495, 294] width 69 height 28
click at [0, 0] on input "Upload" at bounding box center [0, 0] width 0 height 0
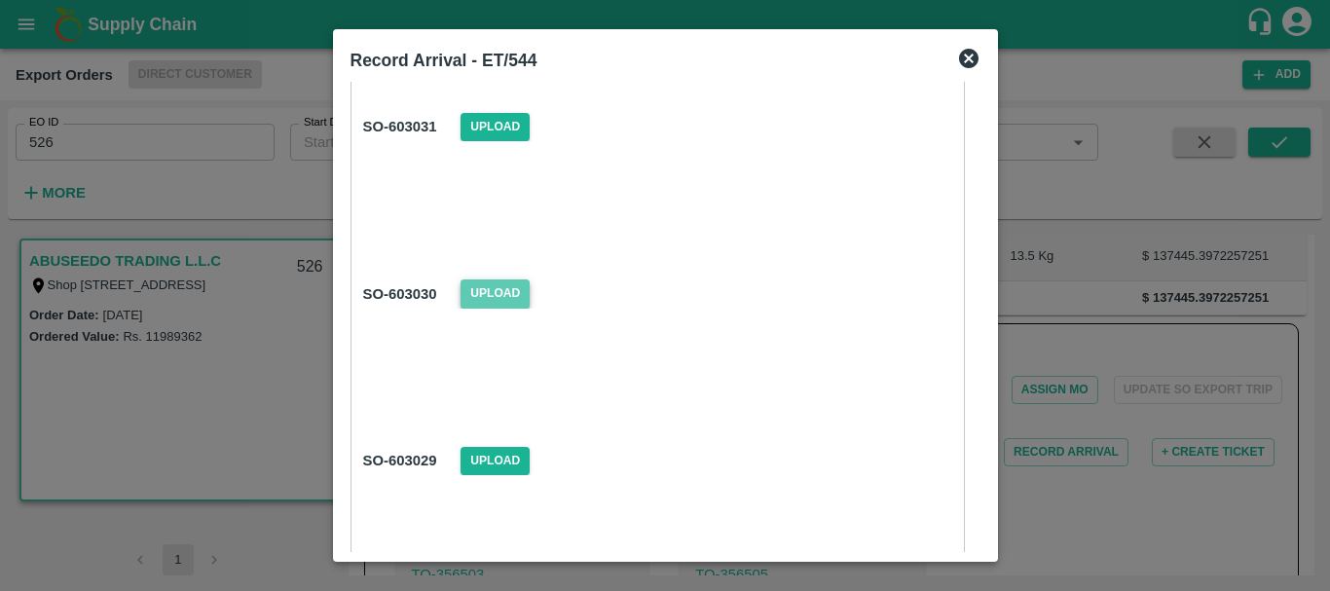
click at [495, 294] on span "Upload" at bounding box center [495, 294] width 69 height 28
click at [0, 0] on input "Upload" at bounding box center [0, 0] width 0 height 0
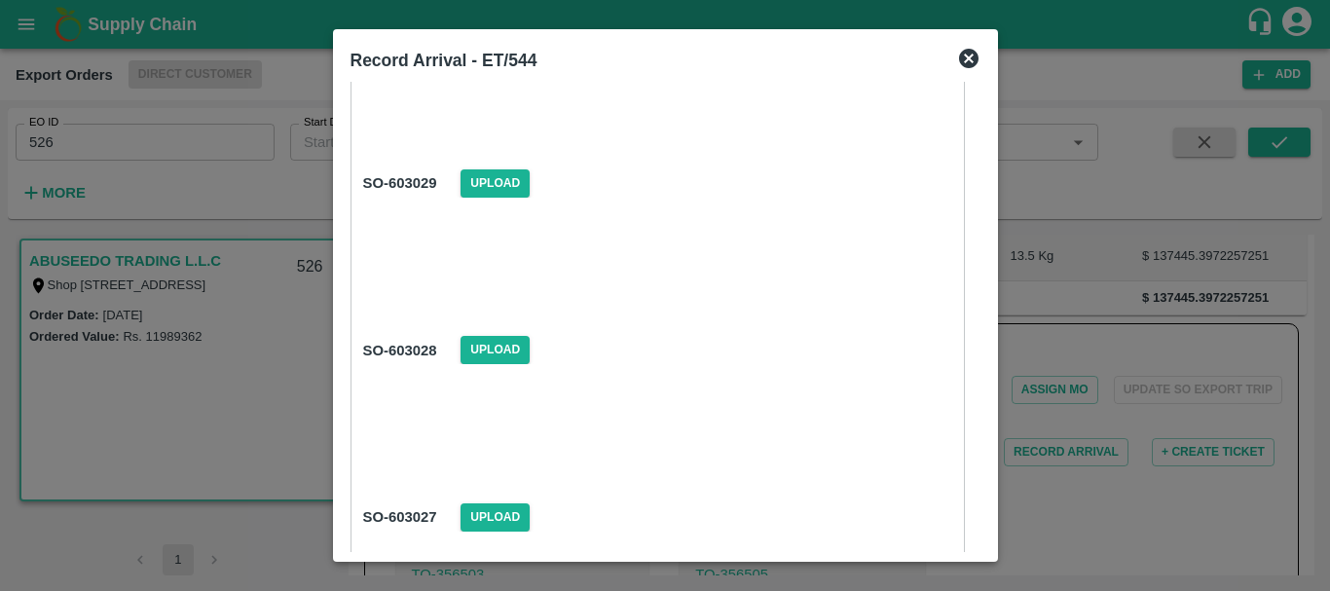
scroll to position [2692, 0]
click at [489, 180] on span "Upload" at bounding box center [495, 182] width 69 height 28
click at [0, 0] on input "Upload" at bounding box center [0, 0] width 0 height 0
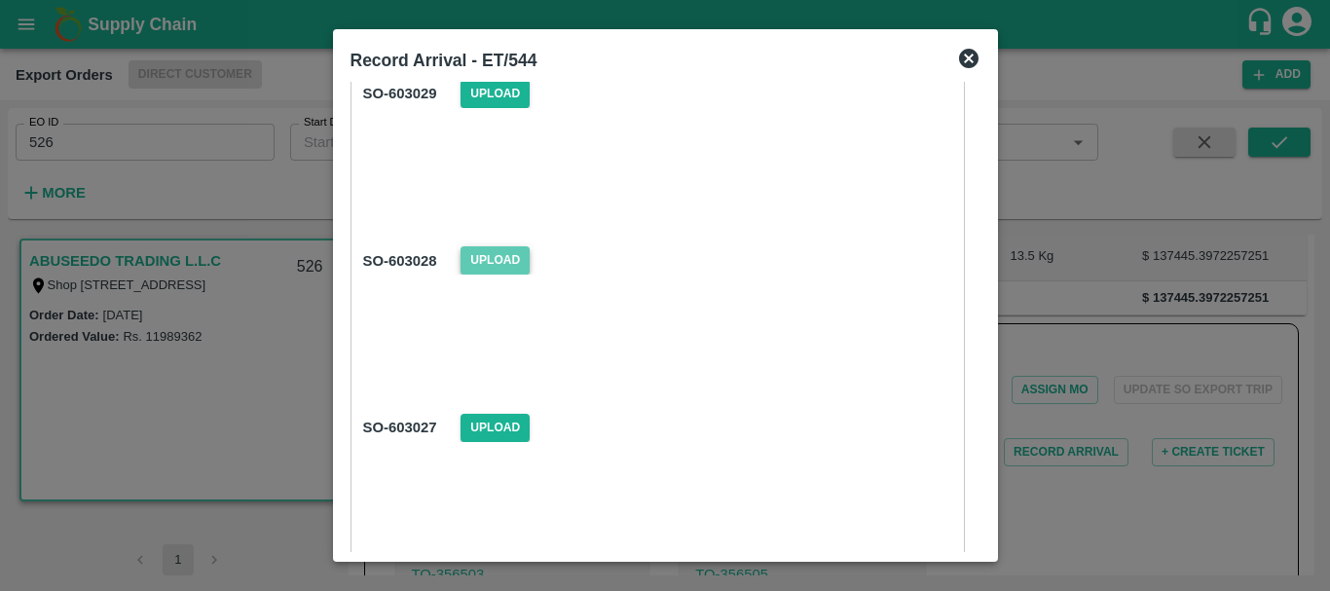
click at [492, 255] on span "Upload" at bounding box center [495, 260] width 69 height 28
click at [0, 0] on input "Upload" at bounding box center [0, 0] width 0 height 0
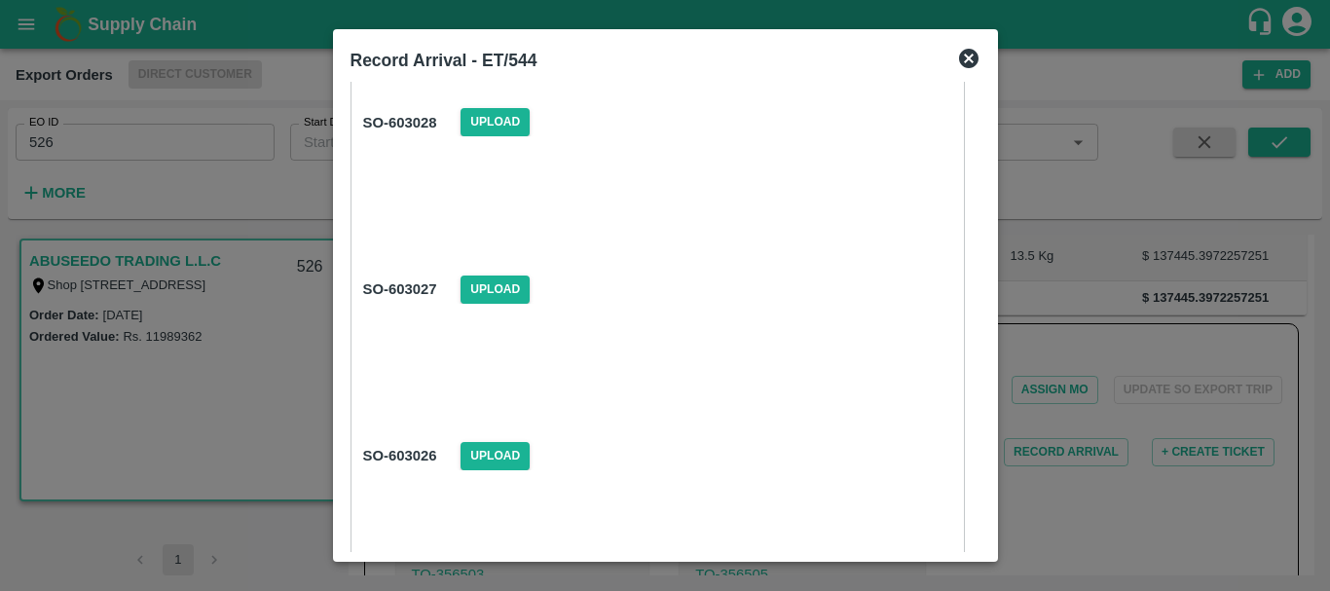
scroll to position [2945, 0]
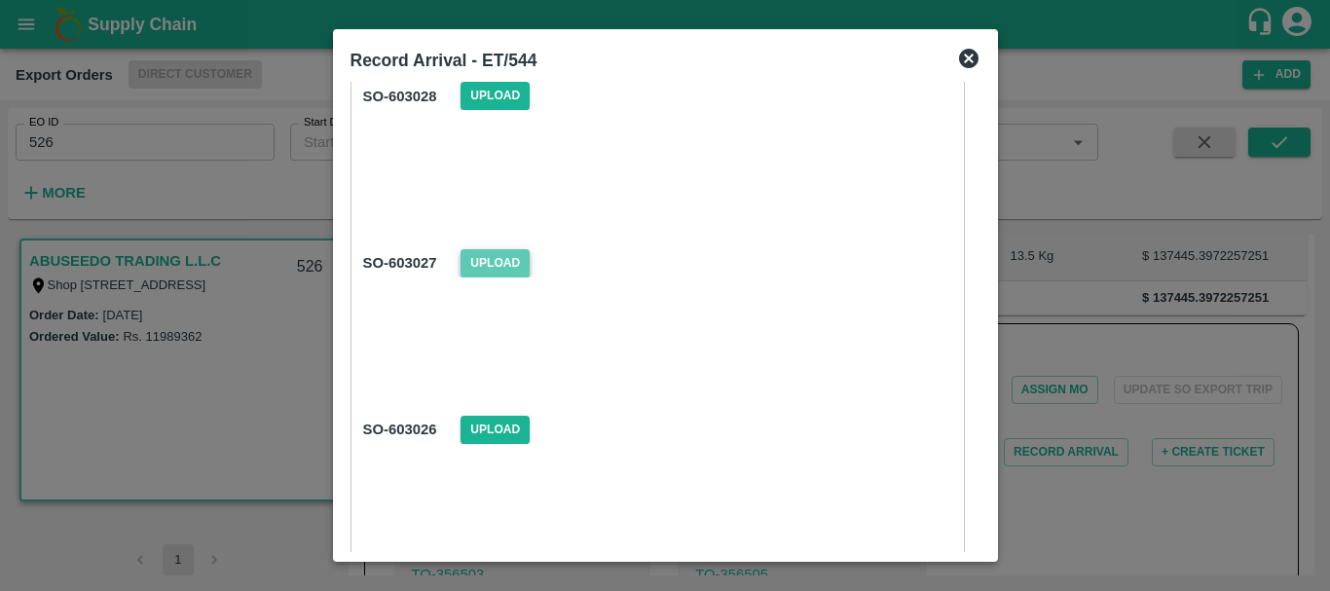
click at [512, 258] on span "Upload" at bounding box center [495, 263] width 69 height 28
click at [0, 0] on input "Upload" at bounding box center [0, 0] width 0 height 0
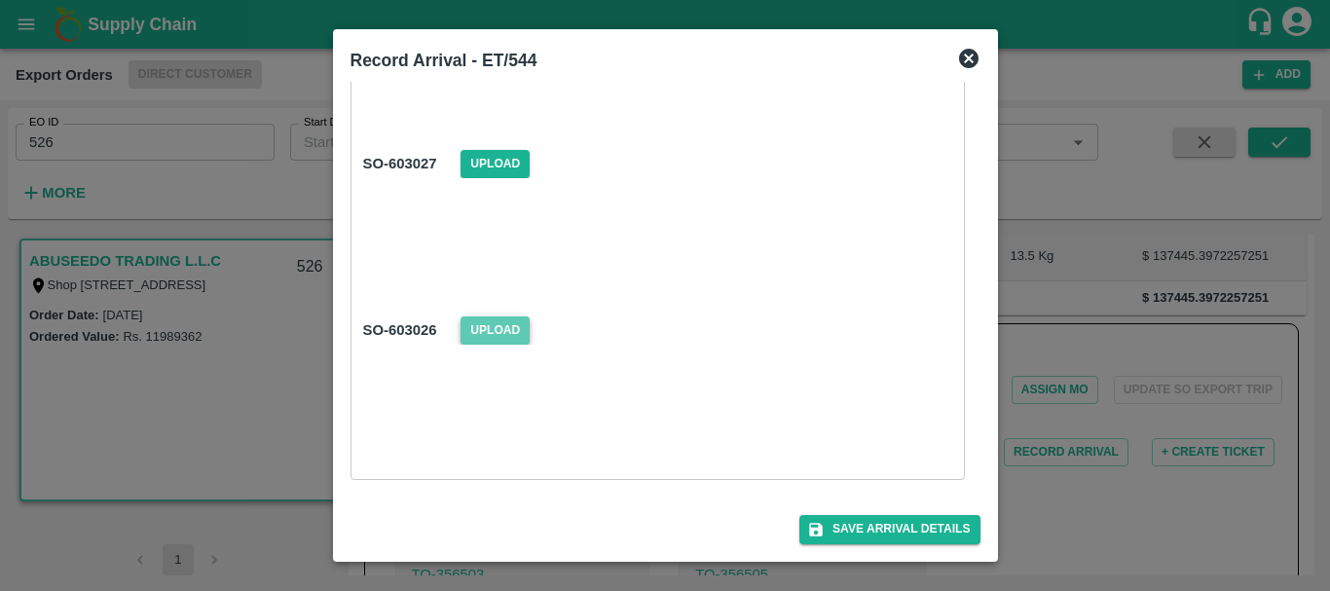
click at [504, 324] on span "Upload" at bounding box center [495, 331] width 69 height 28
click at [0, 0] on input "Upload" at bounding box center [0, 0] width 0 height 0
click at [863, 522] on button "Save Arrival Details" at bounding box center [890, 529] width 180 height 28
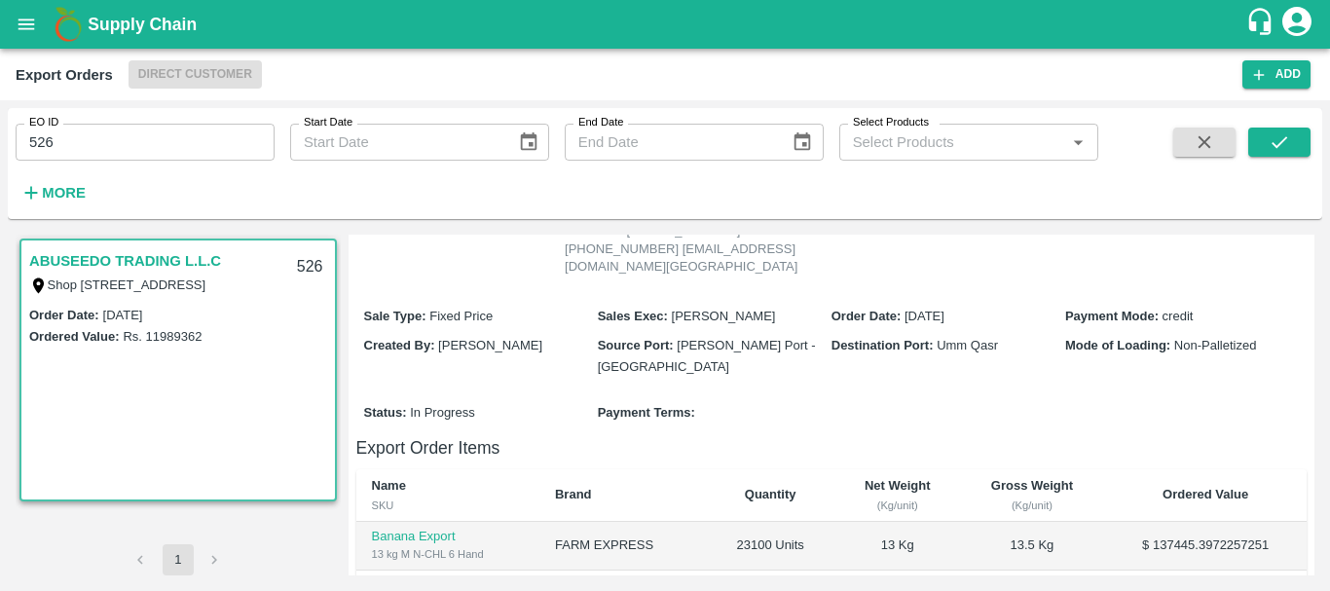
scroll to position [0, 0]
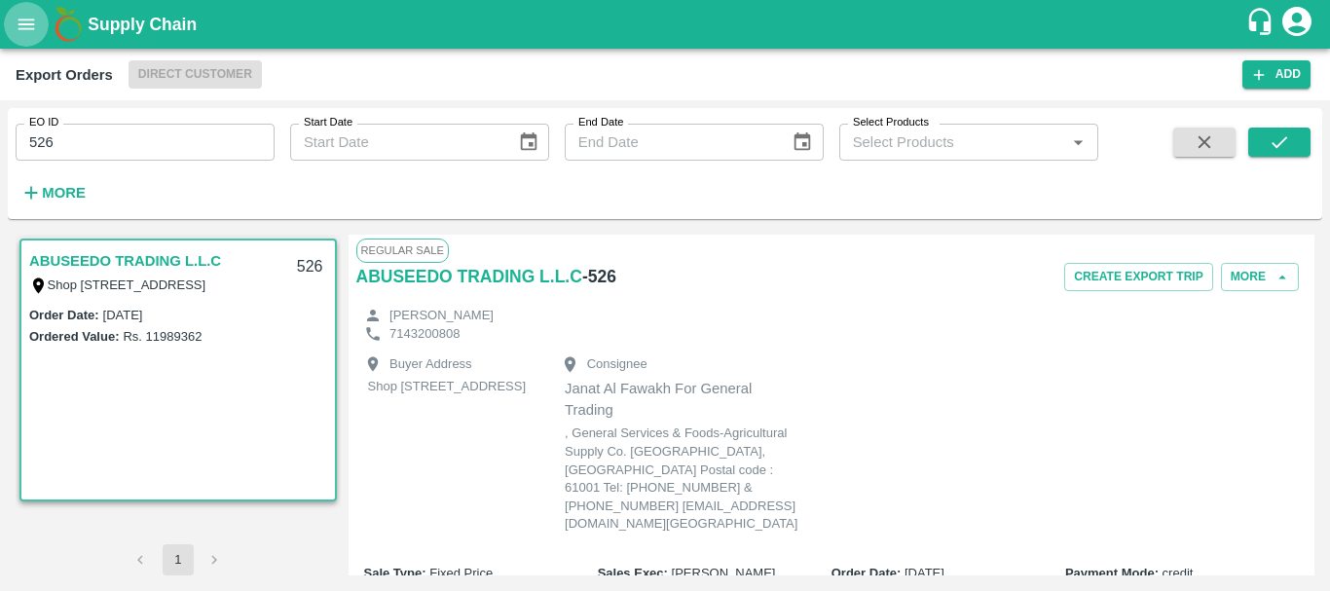
click at [29, 29] on icon "open drawer" at bounding box center [27, 24] width 17 height 11
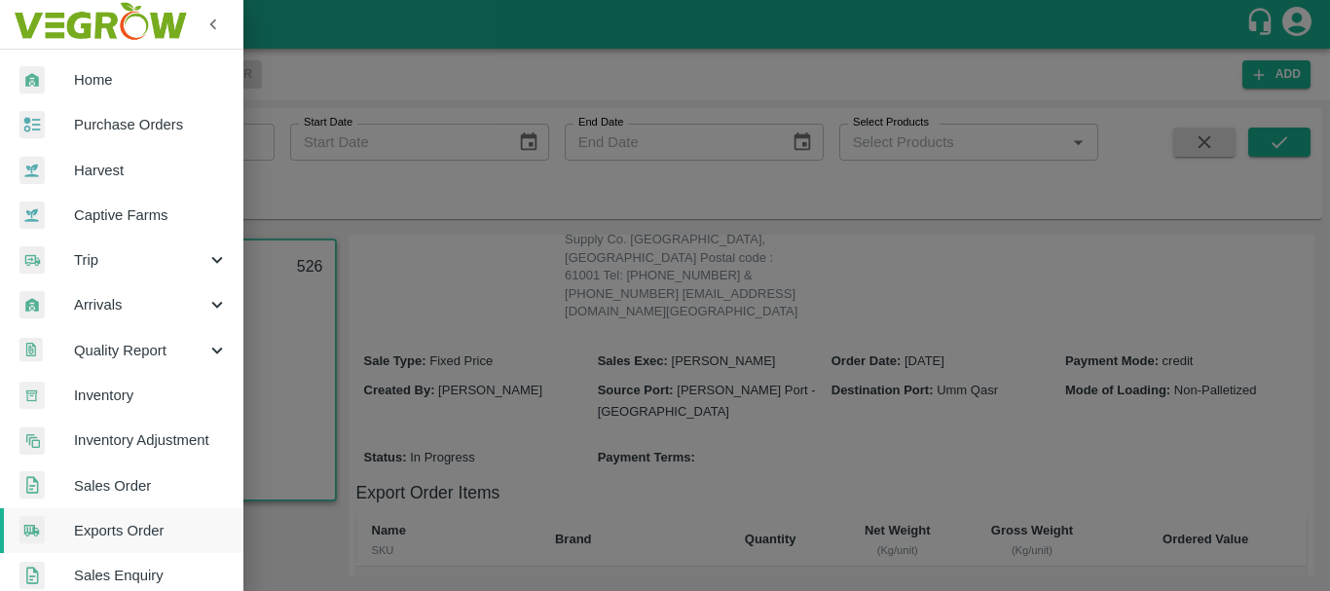
scroll to position [221, 0]
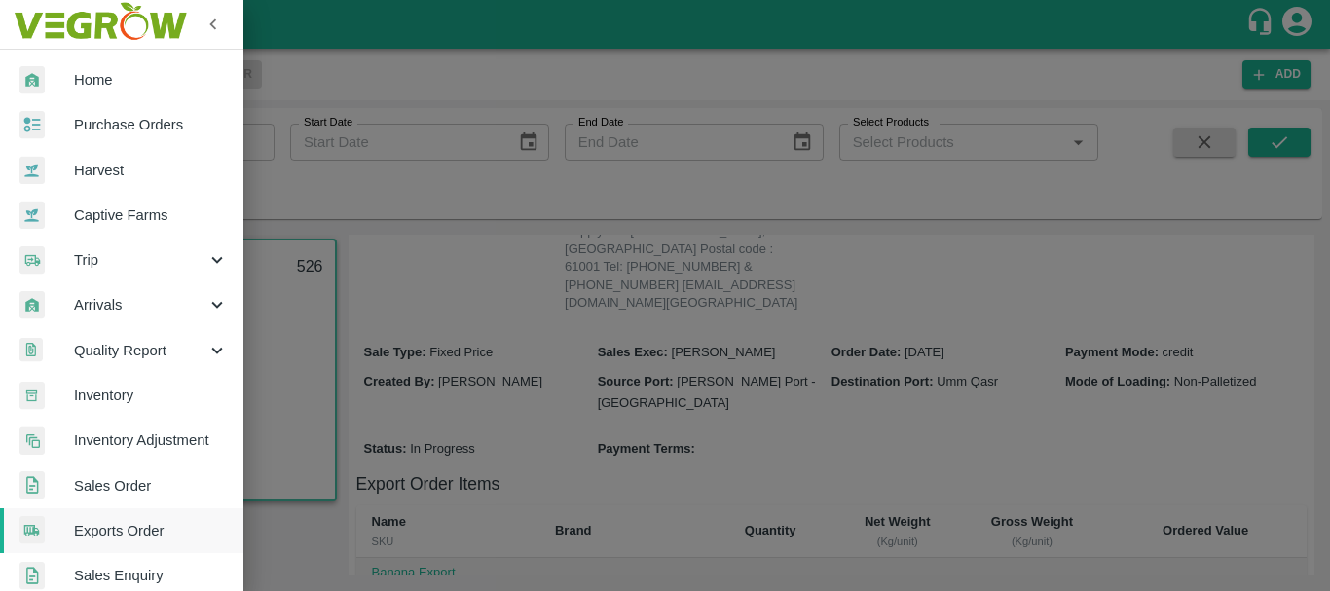
click at [114, 488] on span "Sales Order" at bounding box center [151, 485] width 154 height 21
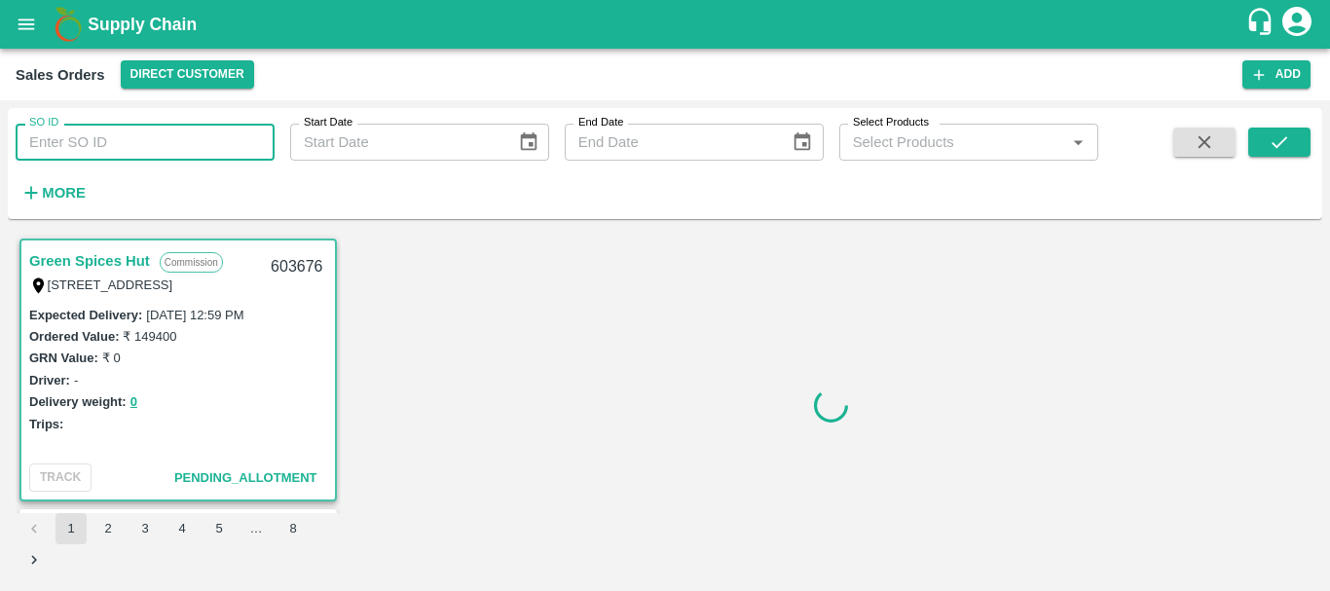
click at [196, 138] on input "SO ID" at bounding box center [145, 142] width 259 height 37
paste input "600945"
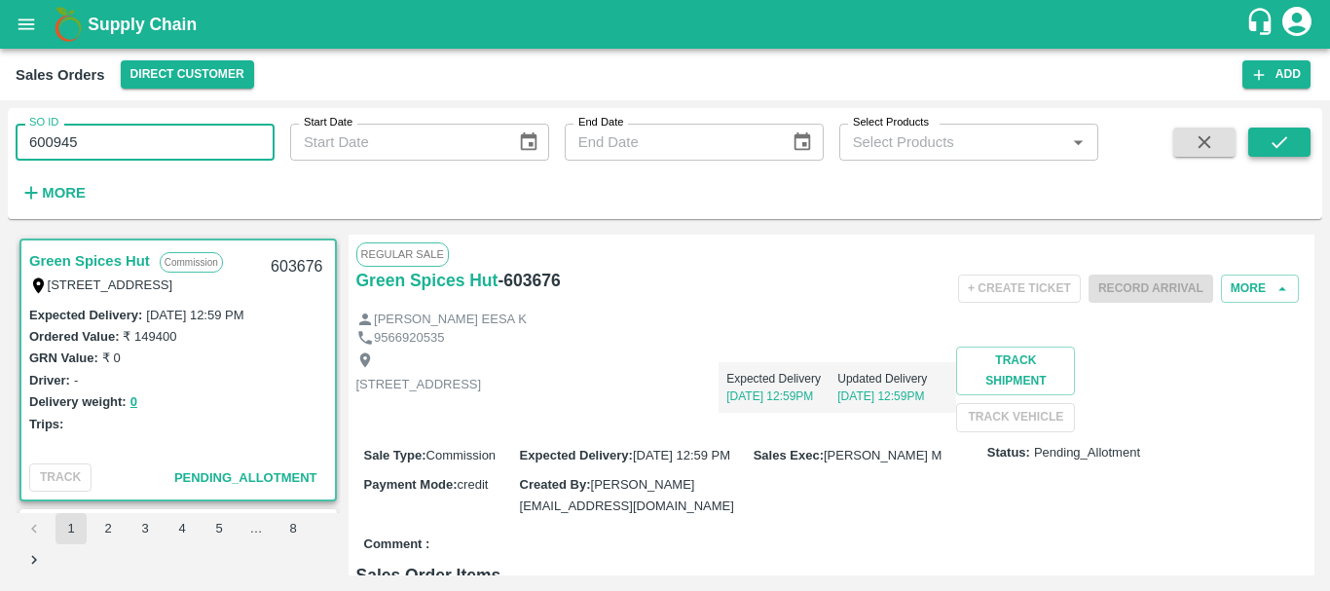
type input "600945"
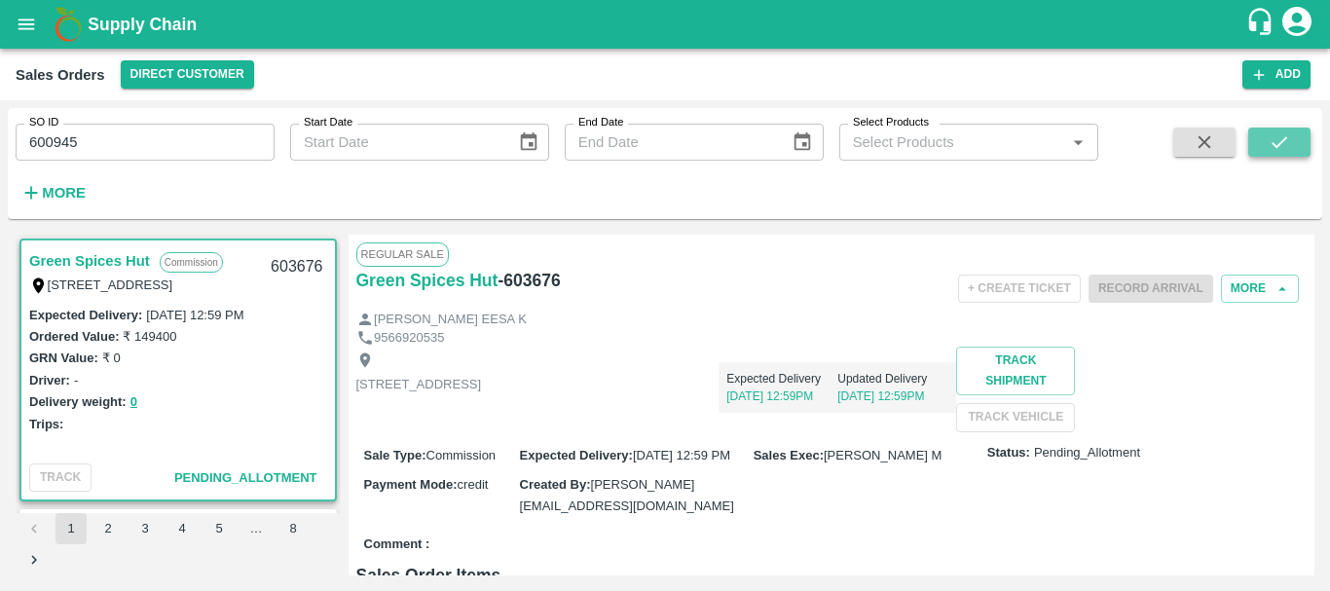
click at [1273, 139] on icon "submit" at bounding box center [1279, 141] width 21 height 21
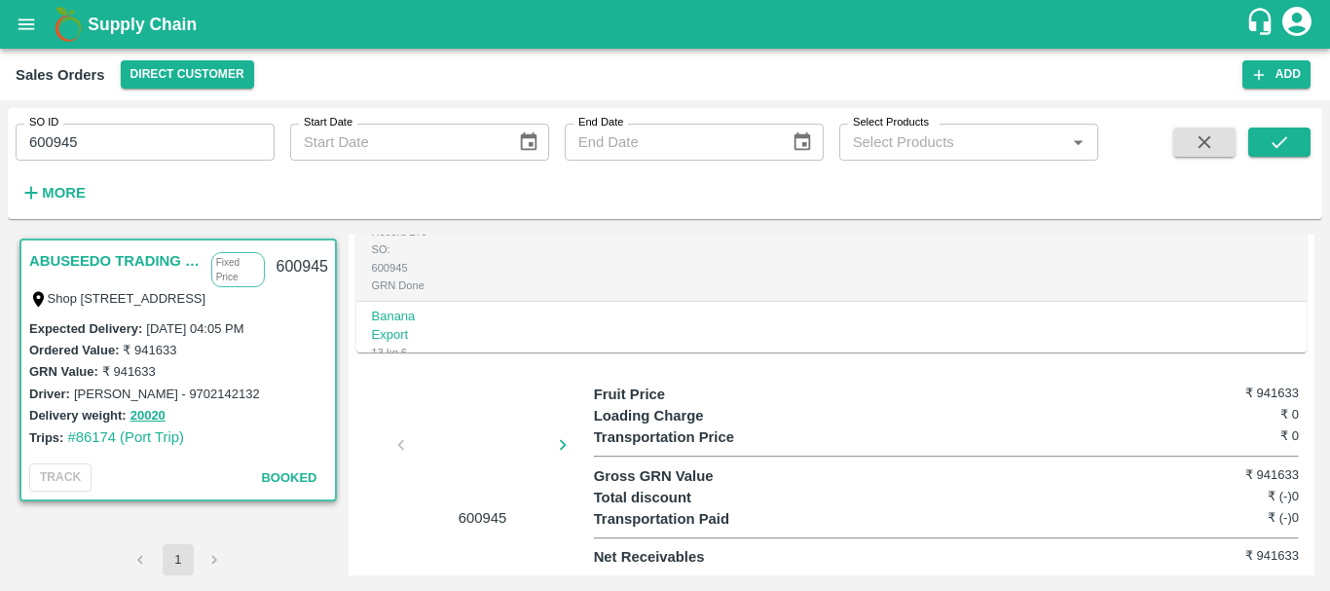
scroll to position [350, 0]
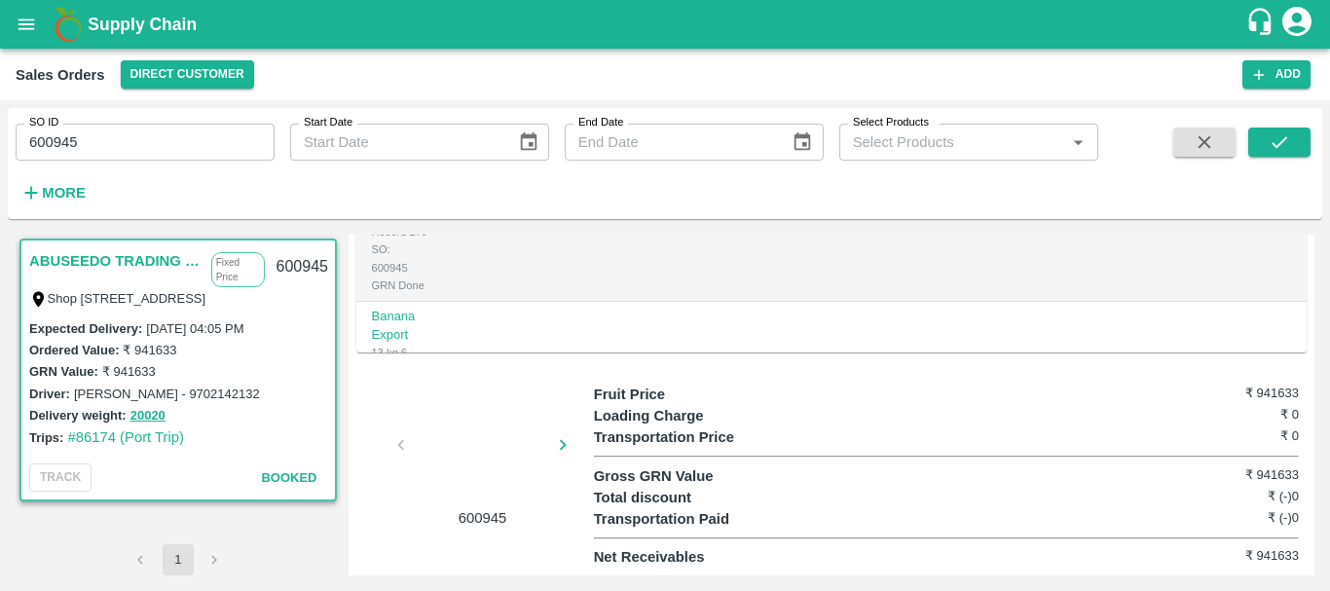
scroll to position [0, 0]
